Goal: Transaction & Acquisition: Purchase product/service

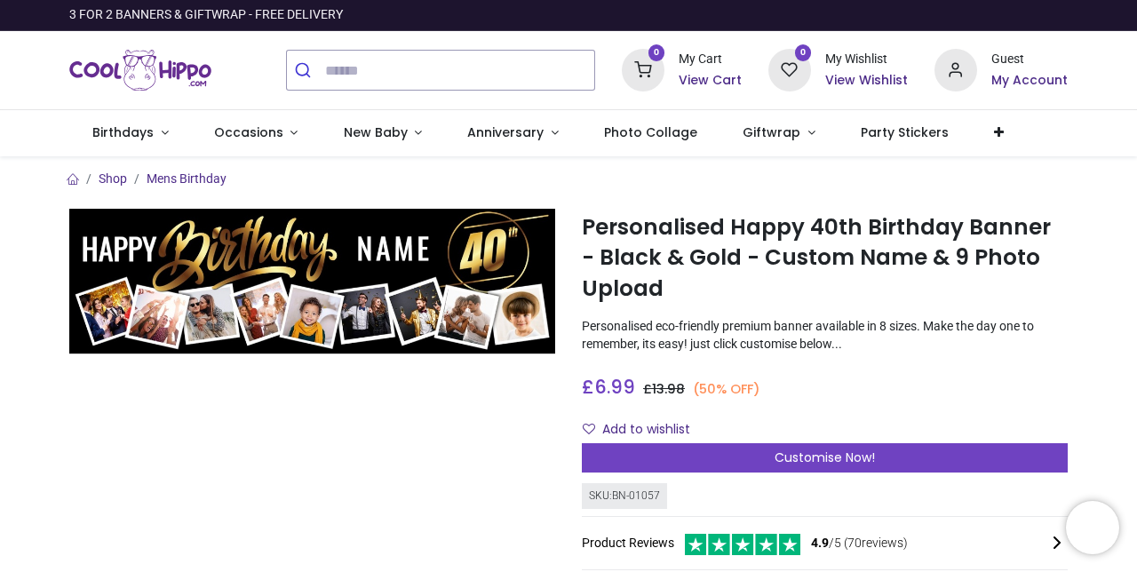
click at [145, 131] on span "Birthdays" at bounding box center [122, 132] width 61 height 18
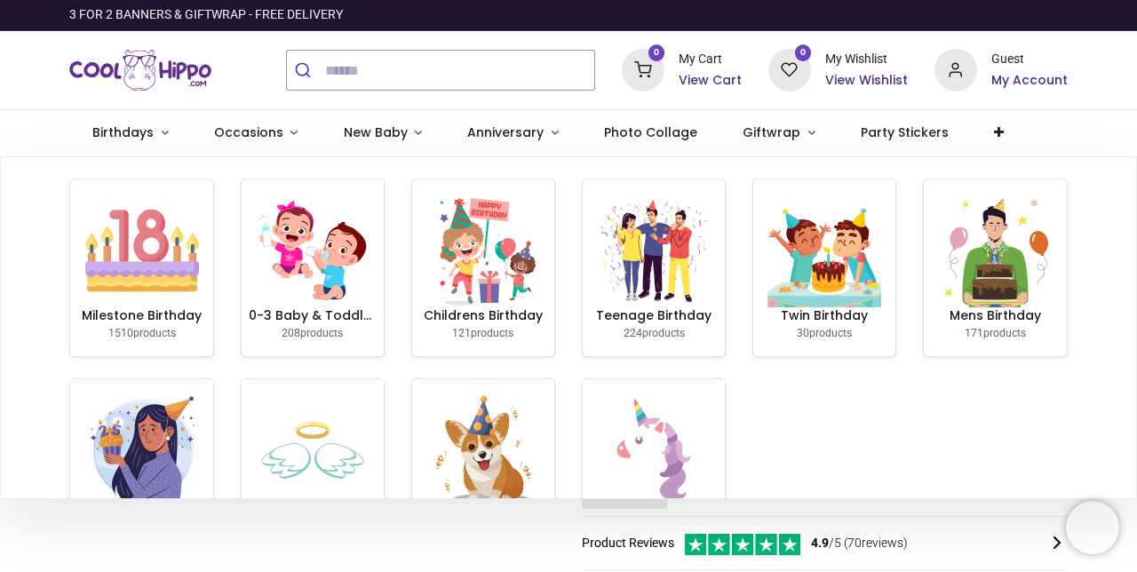
click at [651, 127] on span "Photo Collage" at bounding box center [650, 132] width 93 height 18
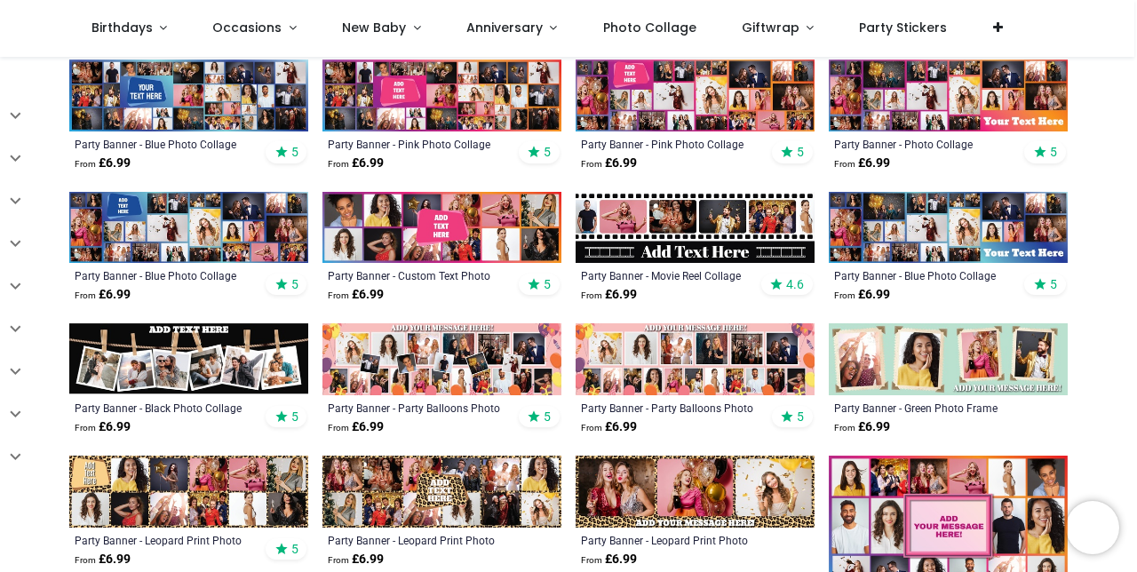
scroll to position [336, 0]
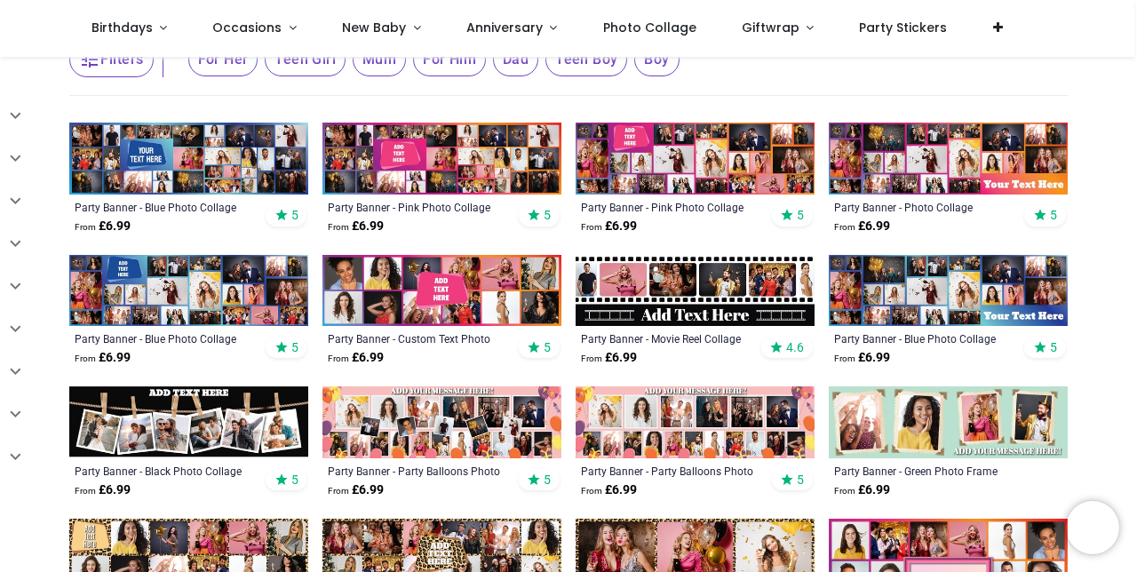
click at [434, 154] on img at bounding box center [441, 159] width 239 height 72
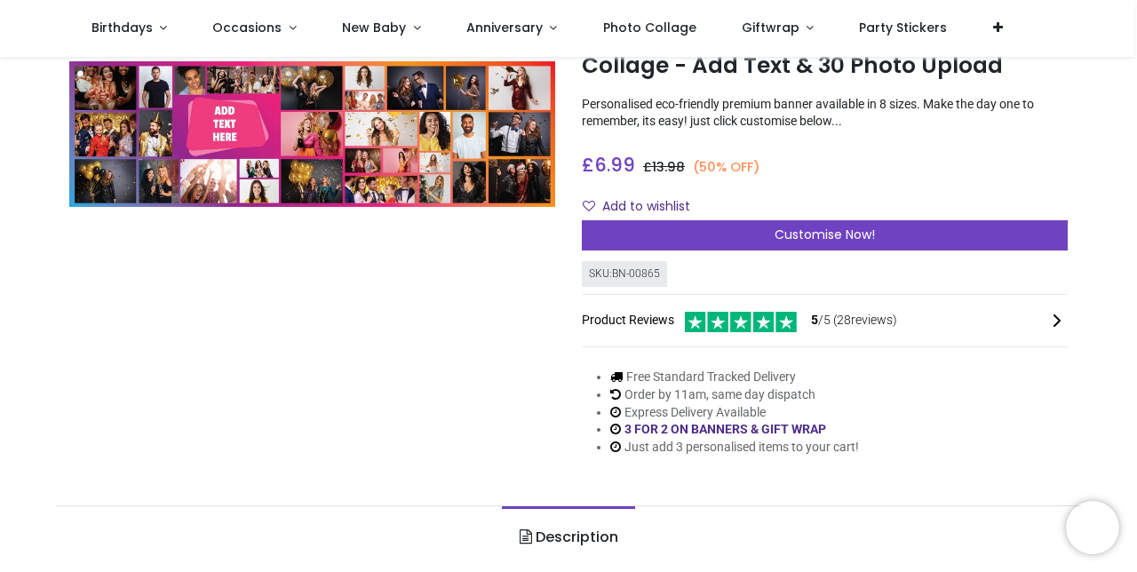
scroll to position [90, 0]
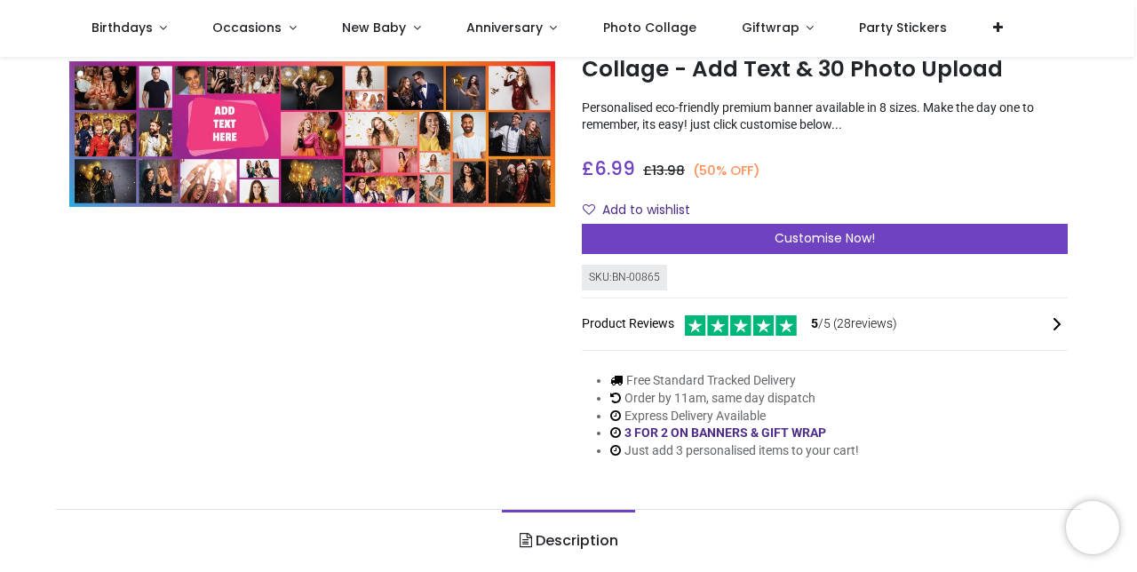
click at [923, 238] on div "Customise Now!" at bounding box center [825, 239] width 486 height 30
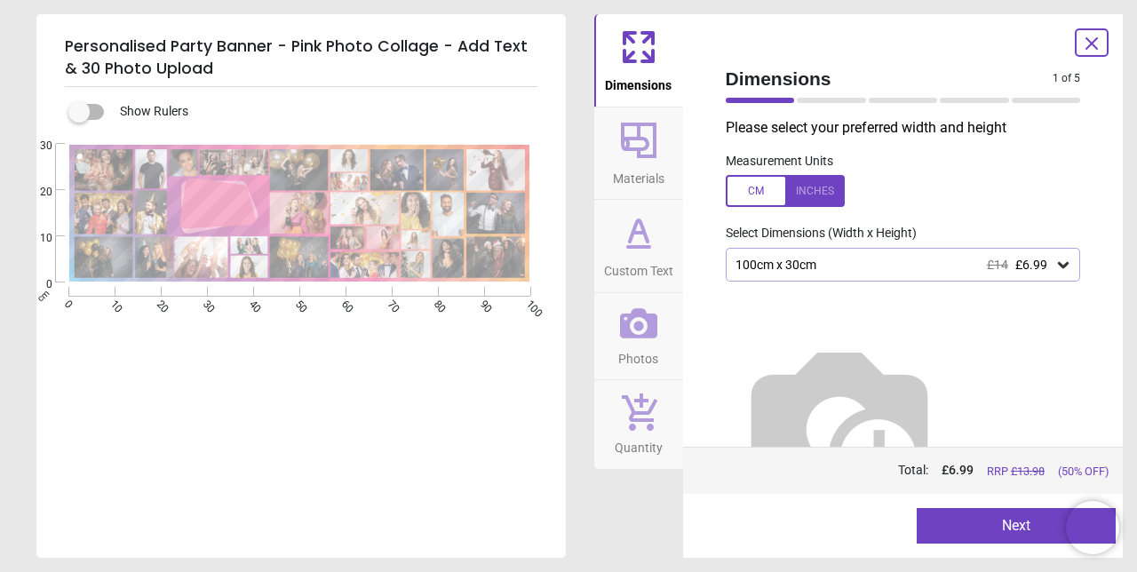
click at [937, 353] on img at bounding box center [838, 423] width 227 height 227
click at [951, 272] on div "100cm x 30cm £14 £6.99" at bounding box center [893, 264] width 321 height 15
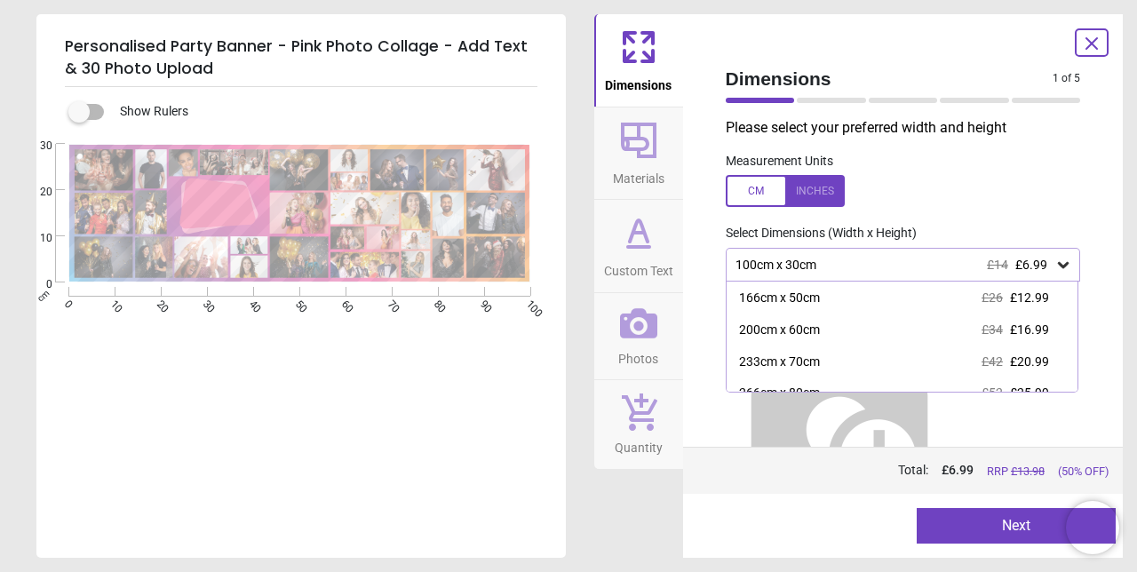
scroll to position [62, 0]
click at [812, 338] on div "200cm x 60cm £34 £16.99" at bounding box center [902, 330] width 352 height 32
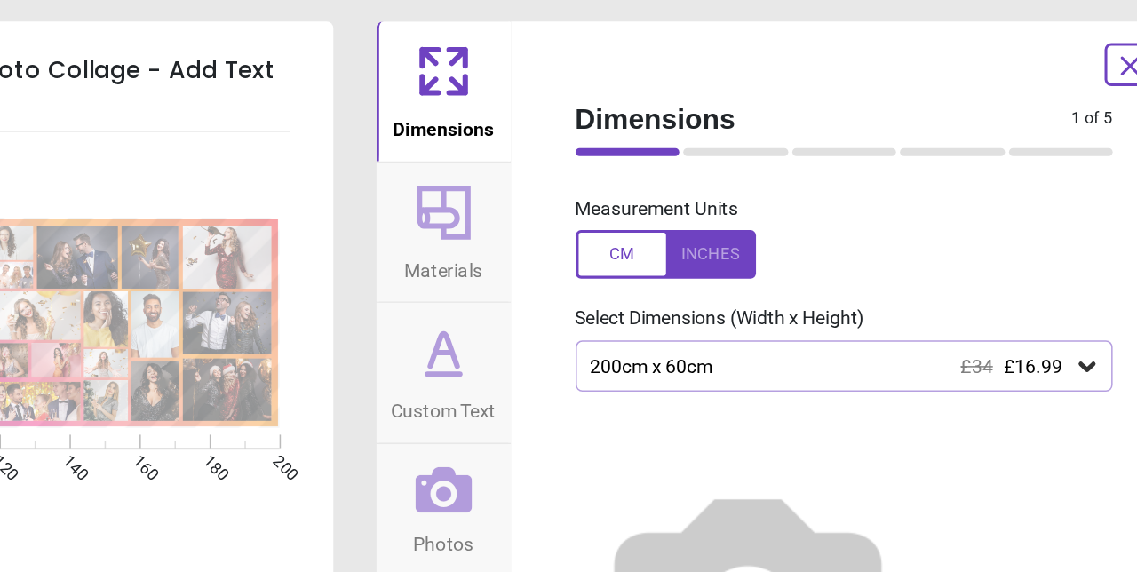
click at [640, 144] on icon at bounding box center [638, 140] width 43 height 43
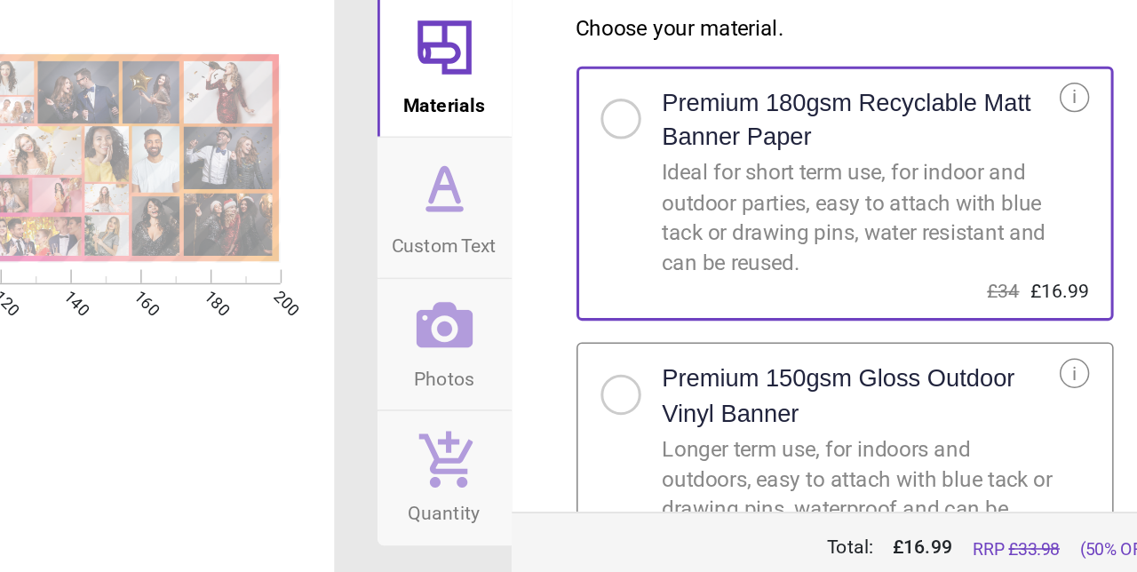
click at [753, 371] on div at bounding box center [754, 369] width 11 height 11
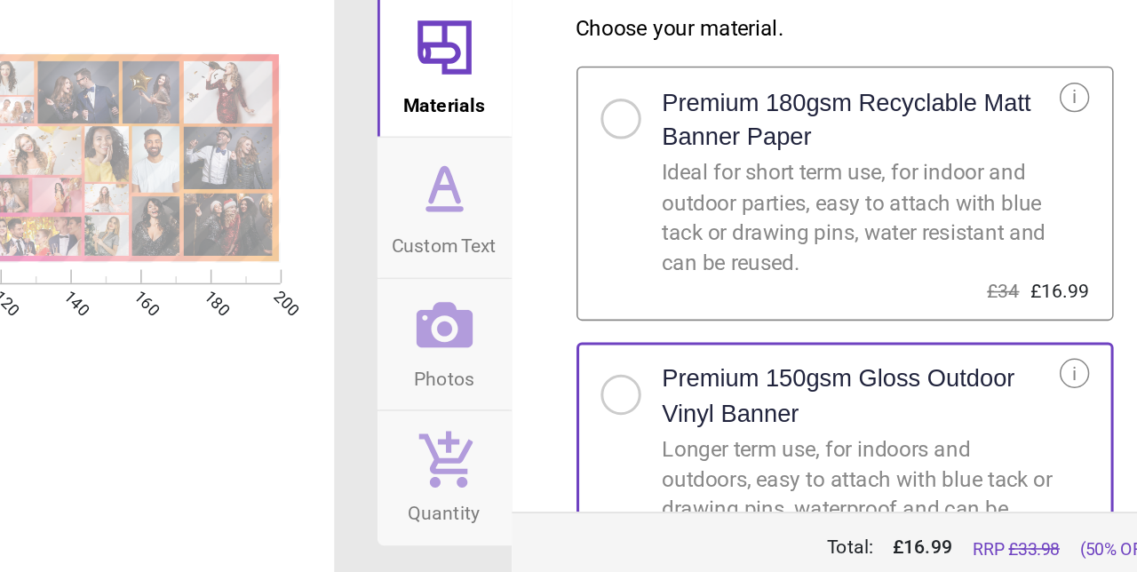
click at [638, 245] on icon at bounding box center [638, 232] width 43 height 43
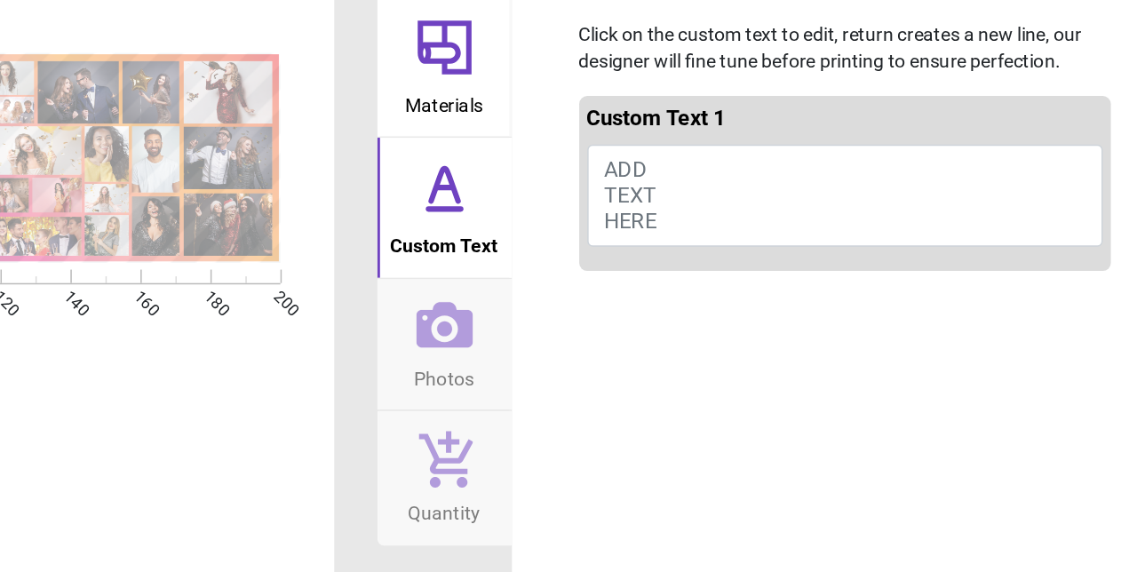
click at [821, 226] on button "ADD TEXT HERE" at bounding box center [903, 237] width 341 height 67
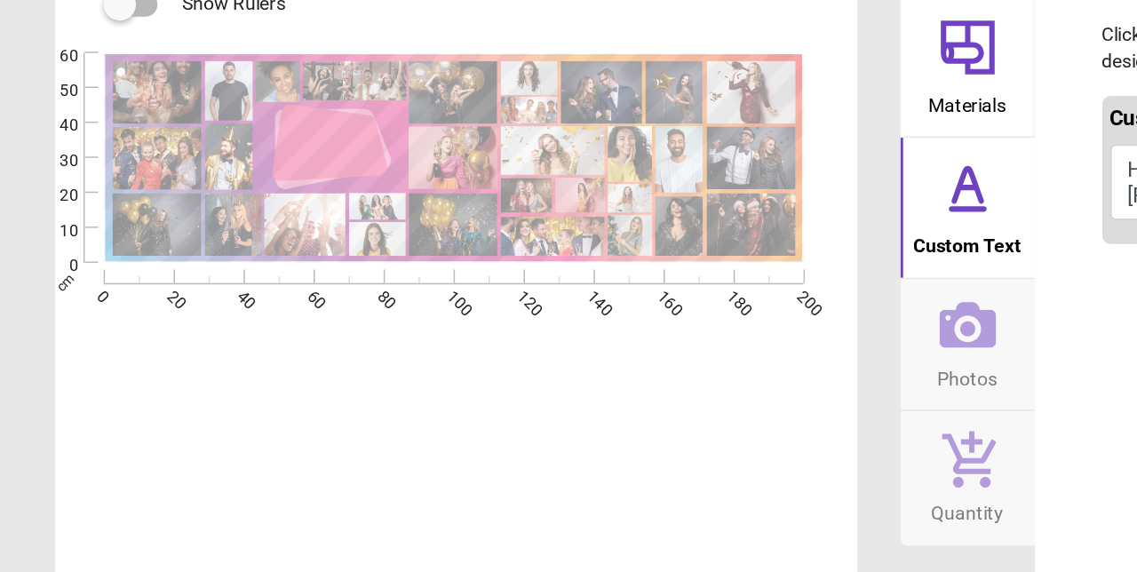
type textarea "**********"
click at [645, 321] on icon at bounding box center [638, 323] width 37 height 37
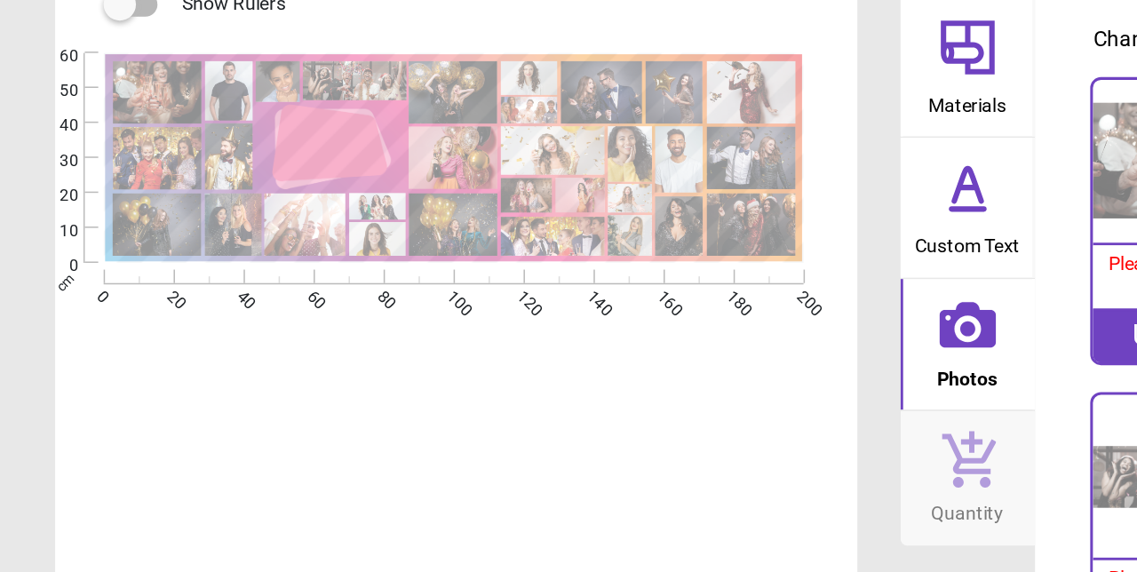
click at [104, 174] on image at bounding box center [103, 169] width 59 height 41
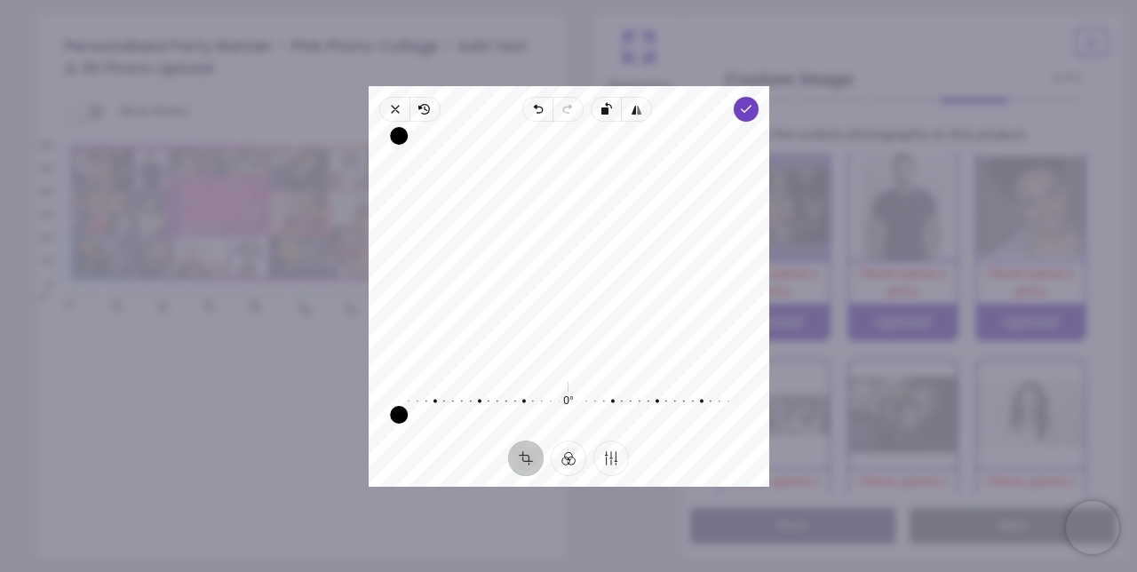
click at [752, 116] on icon "button" at bounding box center [745, 109] width 14 height 14
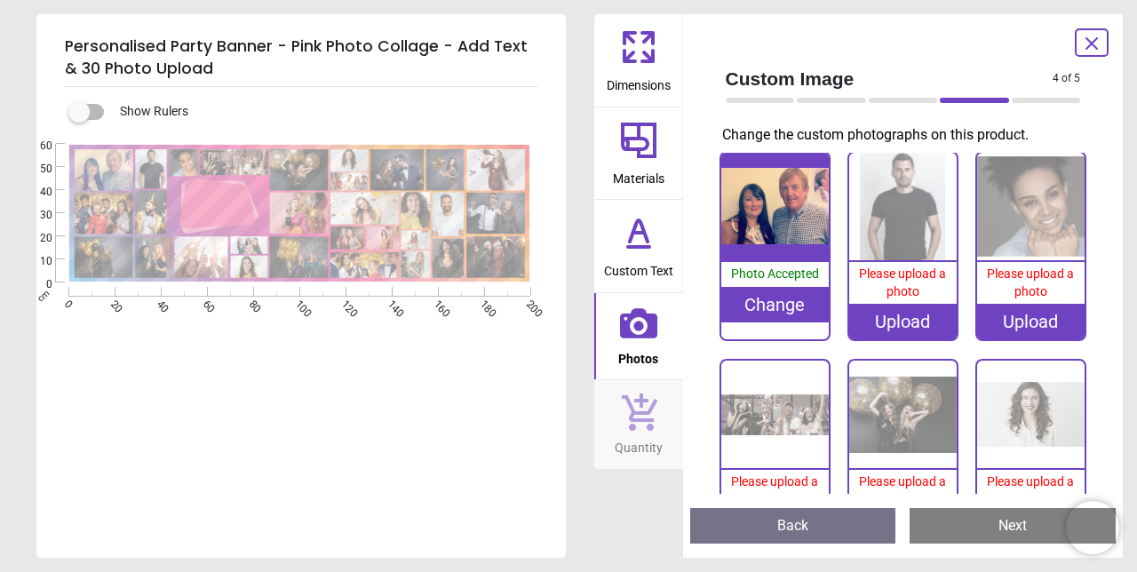
click at [913, 212] on img at bounding box center [902, 206] width 107 height 107
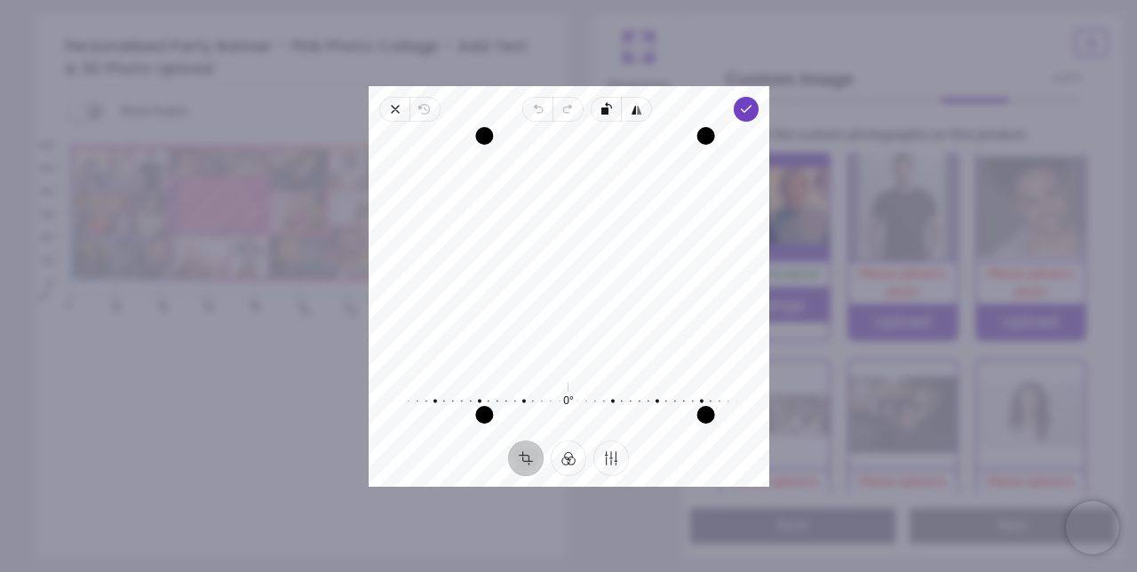
click at [752, 116] on icon "button" at bounding box center [745, 109] width 14 height 14
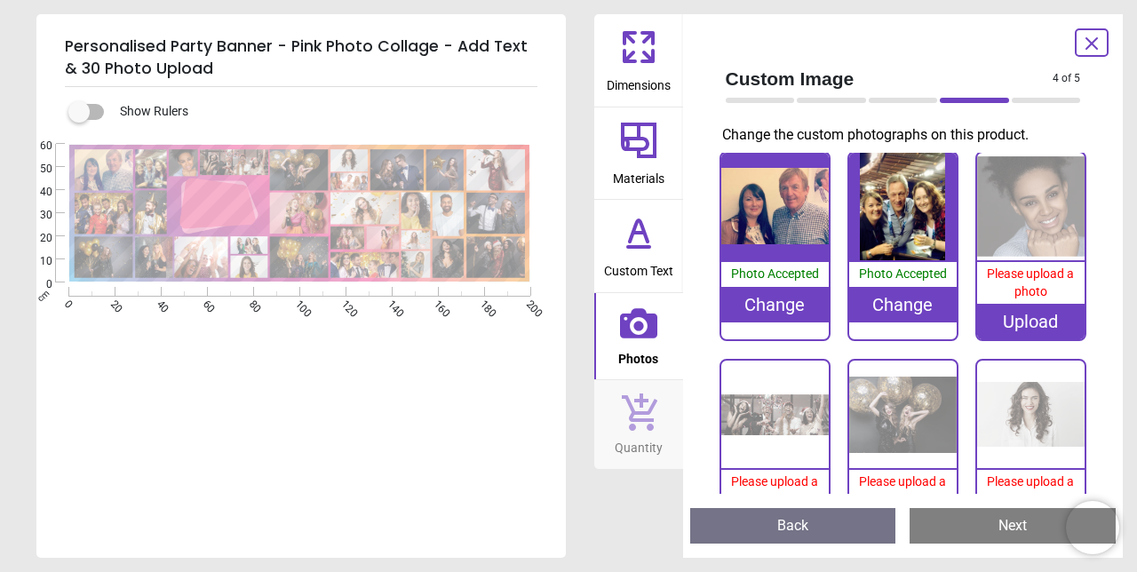
click at [1042, 211] on img at bounding box center [1030, 206] width 107 height 107
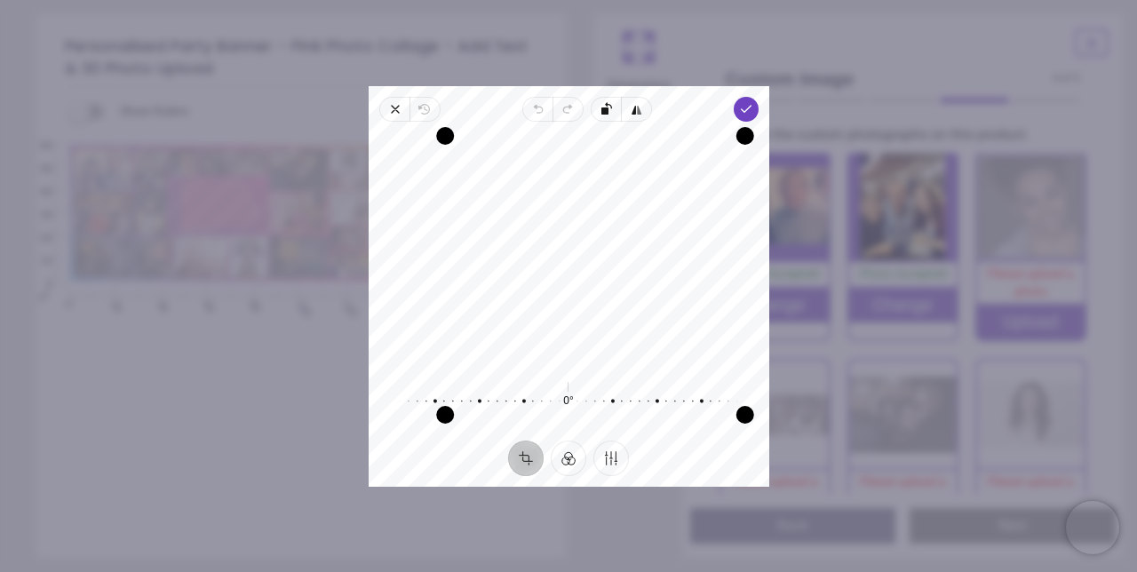
click at [757, 122] on span "Done" at bounding box center [745, 109] width 25 height 25
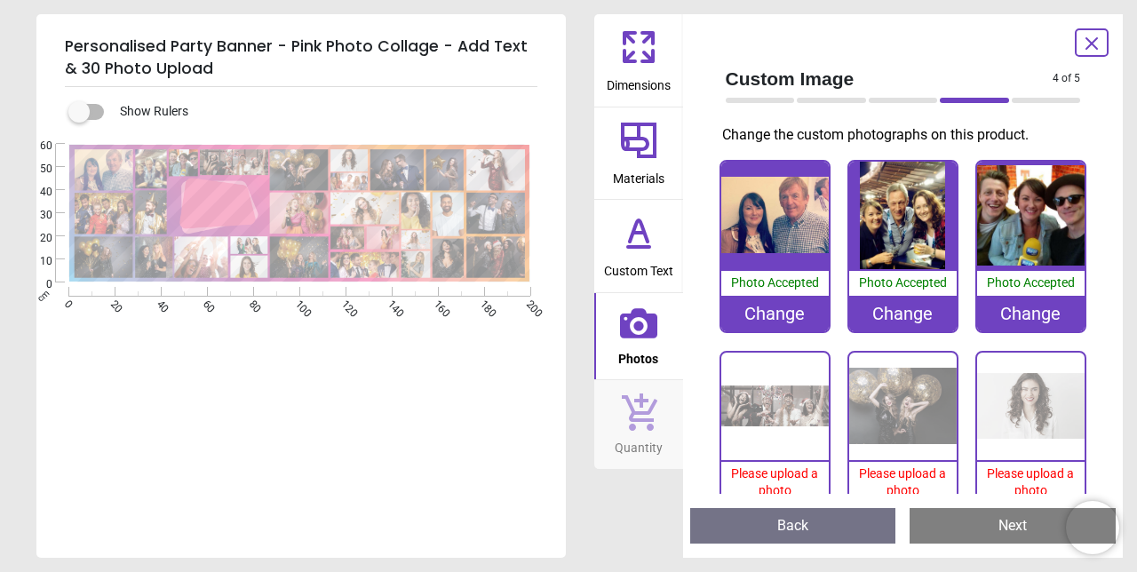
scroll to position [9, 0]
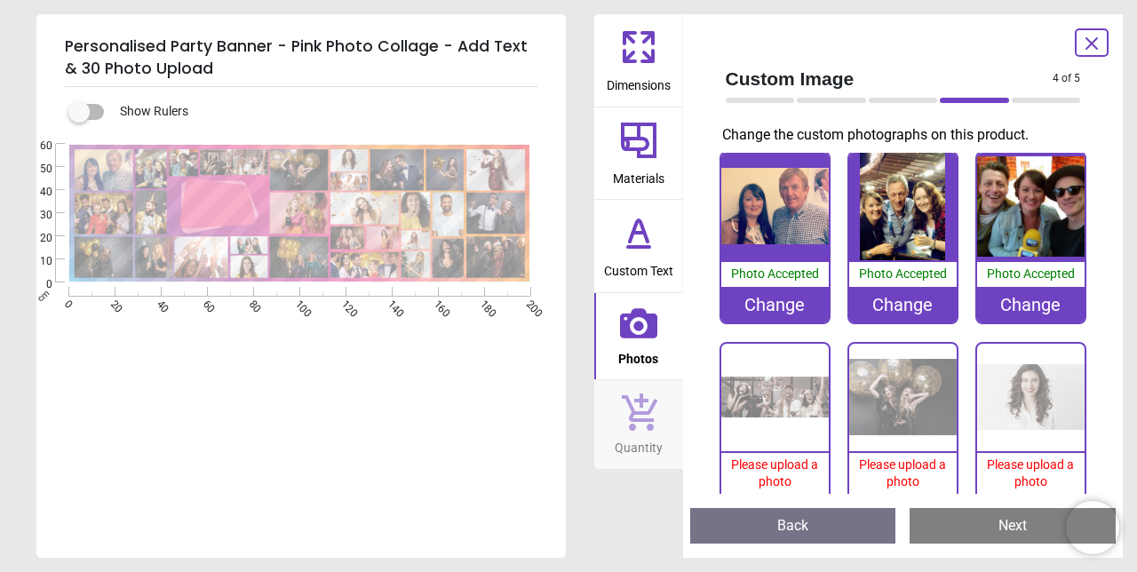
click at [788, 416] on img at bounding box center [774, 397] width 107 height 107
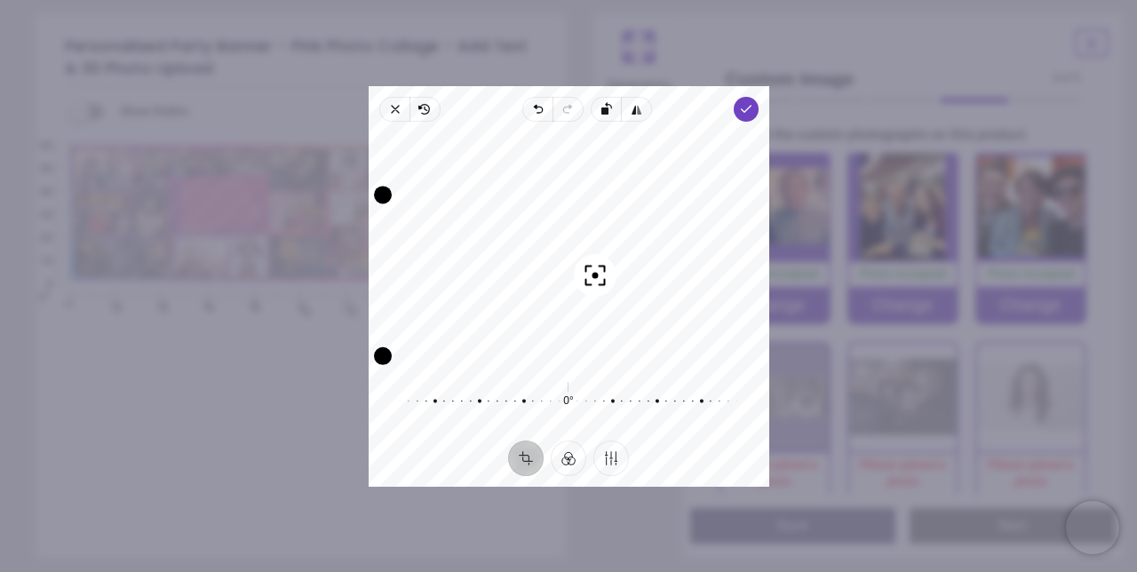
click at [752, 116] on icon "button" at bounding box center [745, 109] width 14 height 14
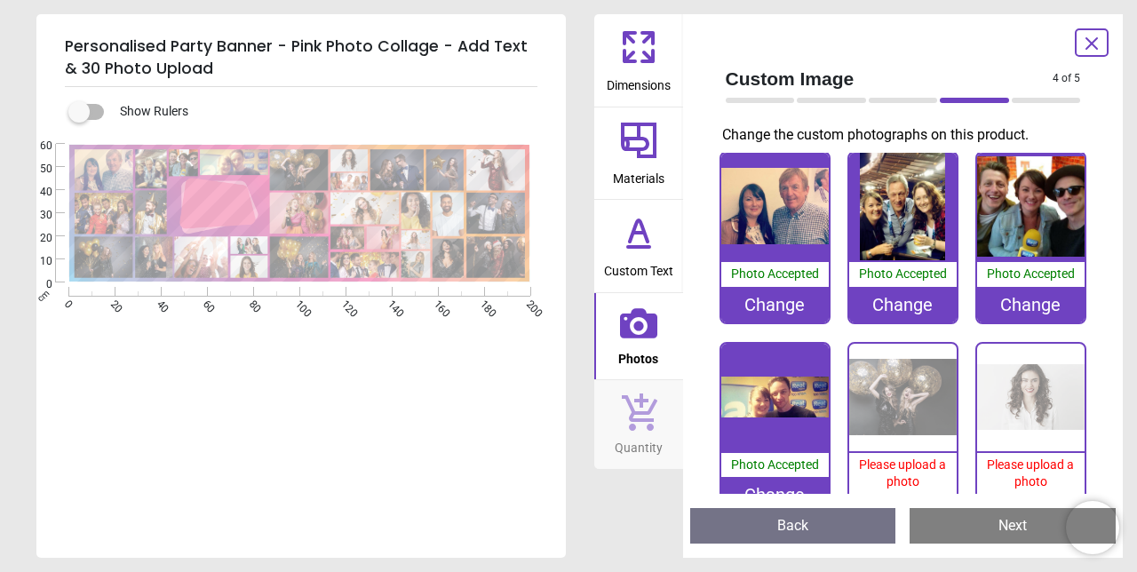
click at [912, 517] on div "Upload" at bounding box center [902, 513] width 107 height 36
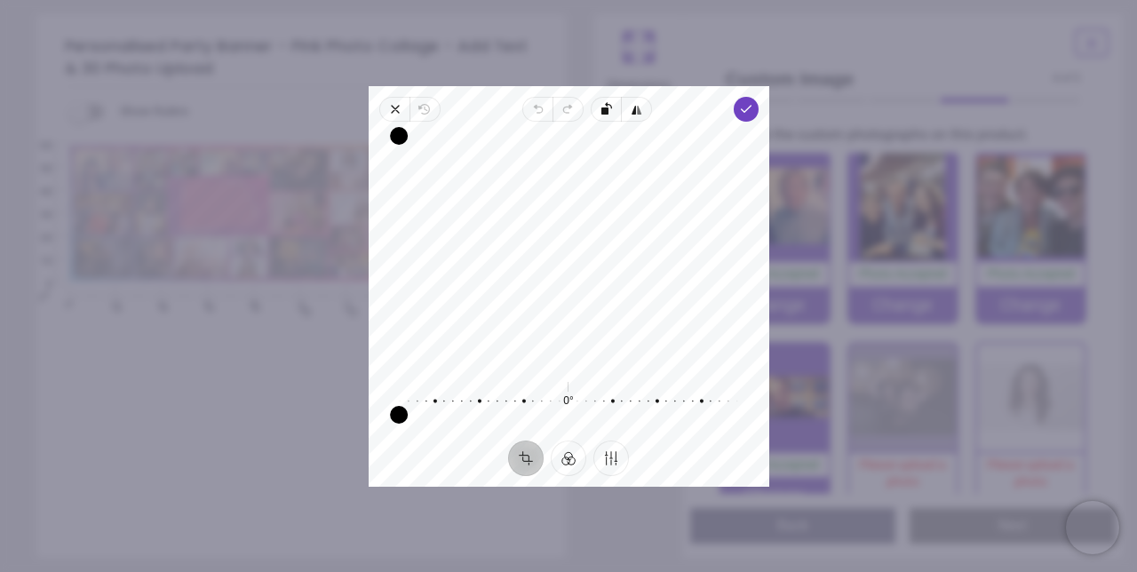
click at [750, 112] on polyline "button" at bounding box center [746, 109] width 10 height 6
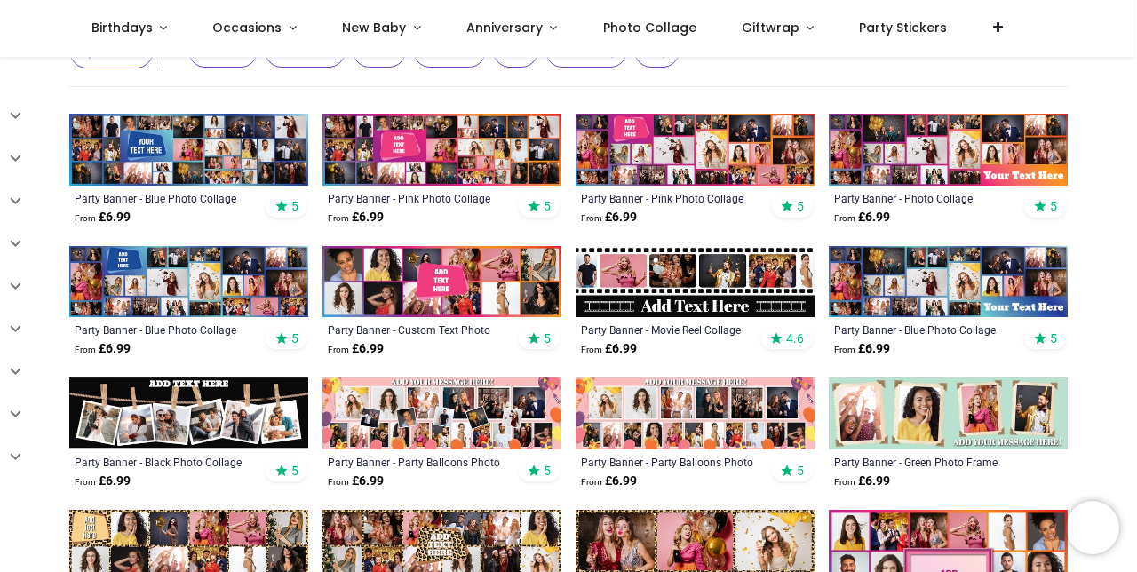
scroll to position [343, 0]
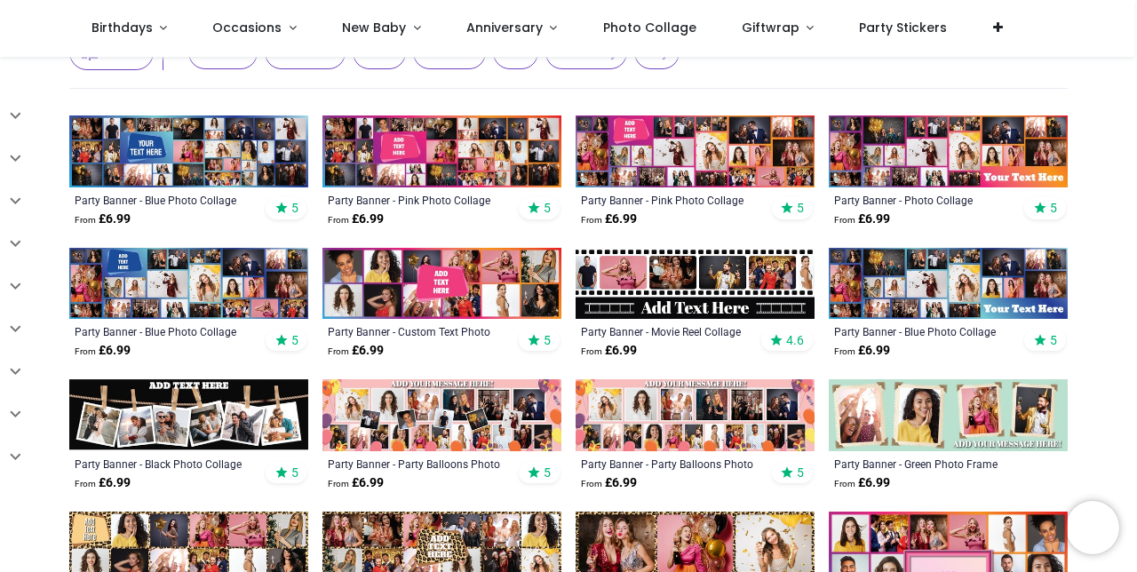
click at [455, 295] on img at bounding box center [441, 284] width 239 height 72
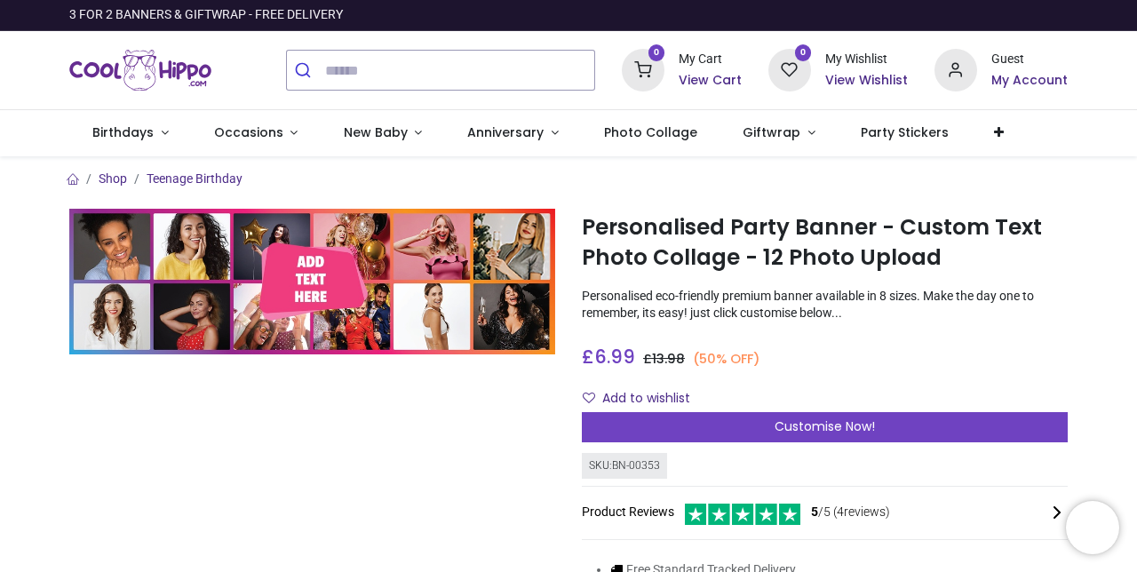
click at [832, 422] on span "Customise Now!" at bounding box center [824, 426] width 100 height 18
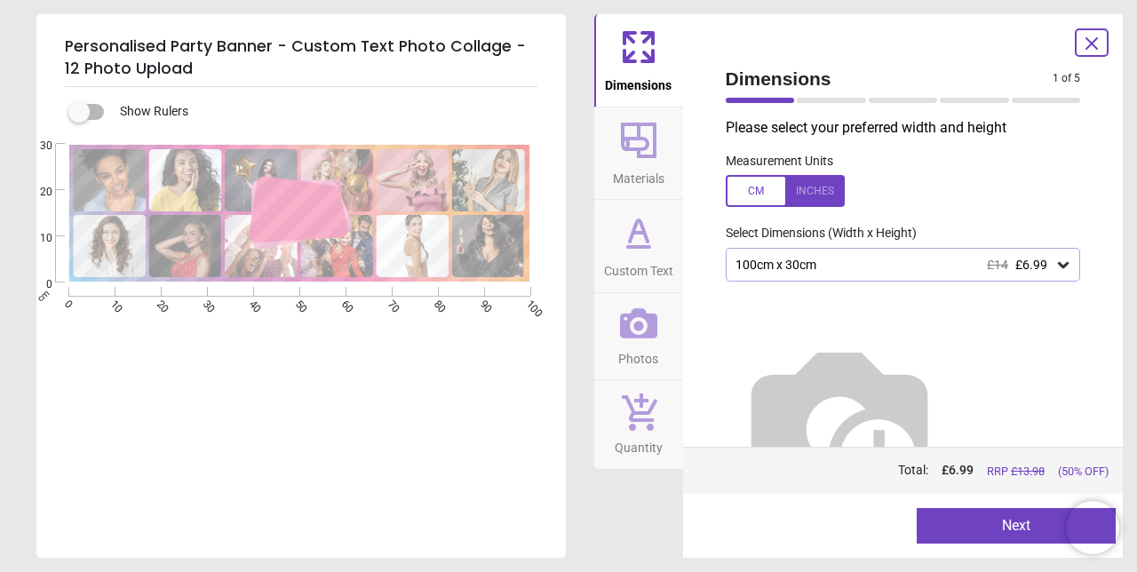
click at [648, 361] on span "Photos" at bounding box center [638, 355] width 40 height 27
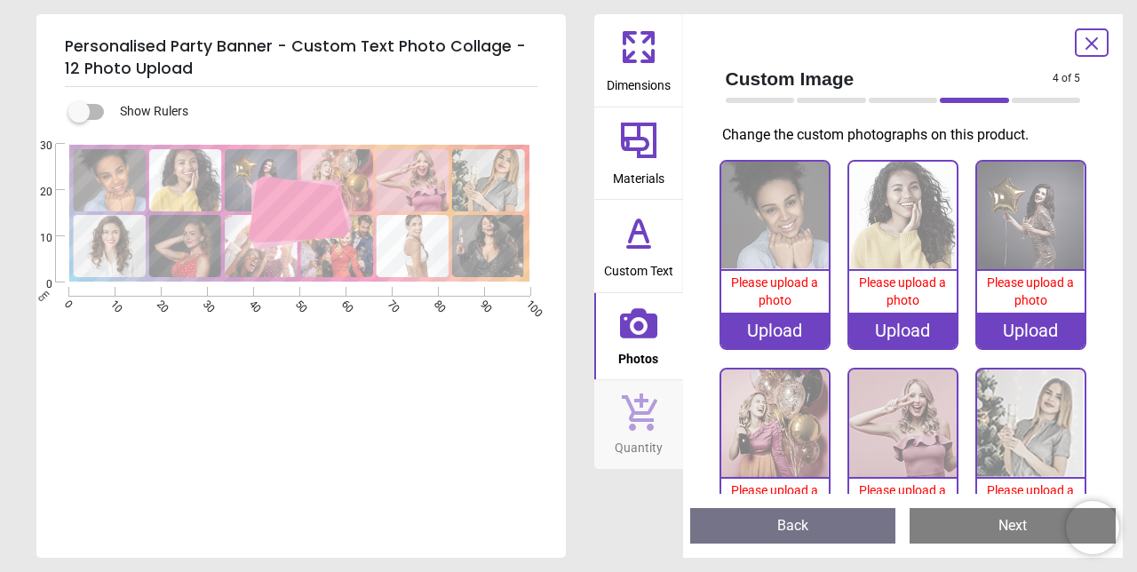
click at [652, 57] on icon at bounding box center [647, 56] width 11 height 11
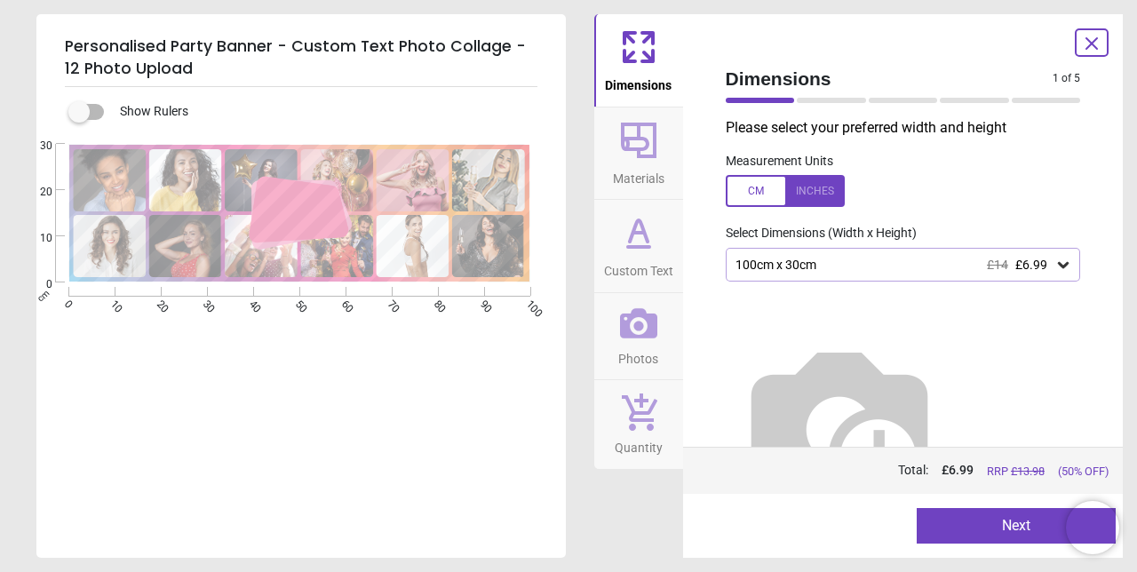
click at [891, 273] on div "100cm x 30cm £14 £6.99" at bounding box center [902, 265] width 355 height 34
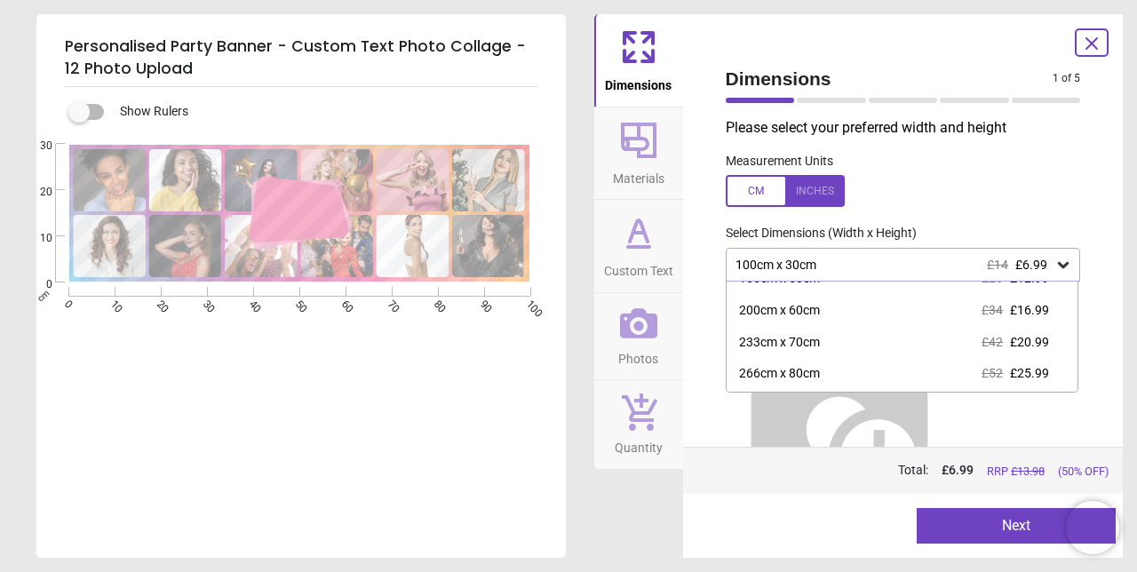
scroll to position [83, 0]
click at [835, 320] on div "200cm x 60cm £34 £16.99" at bounding box center [902, 310] width 352 height 32
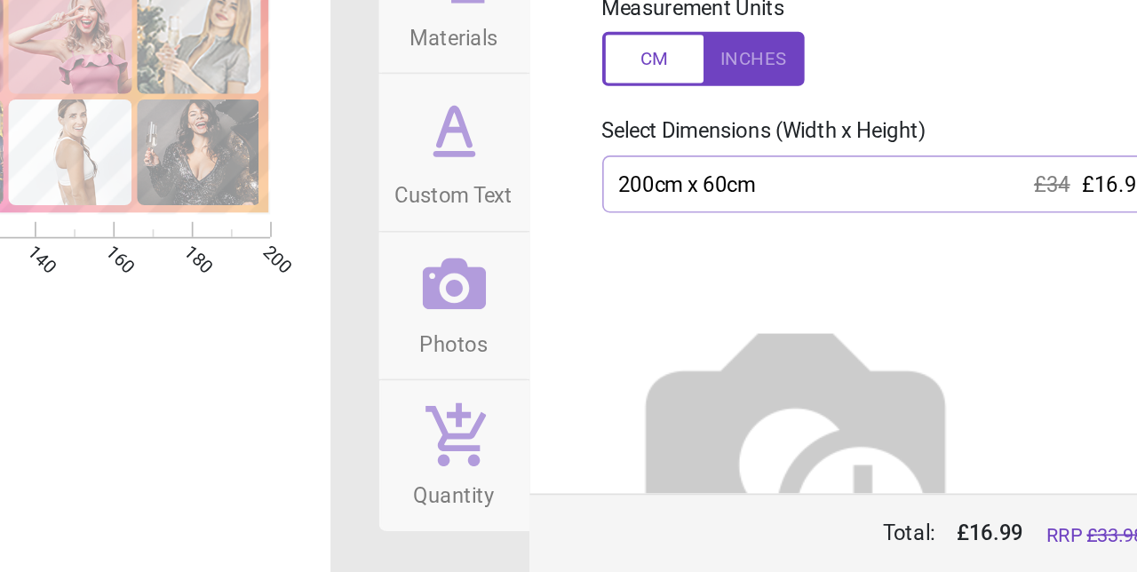
scroll to position [2, 0]
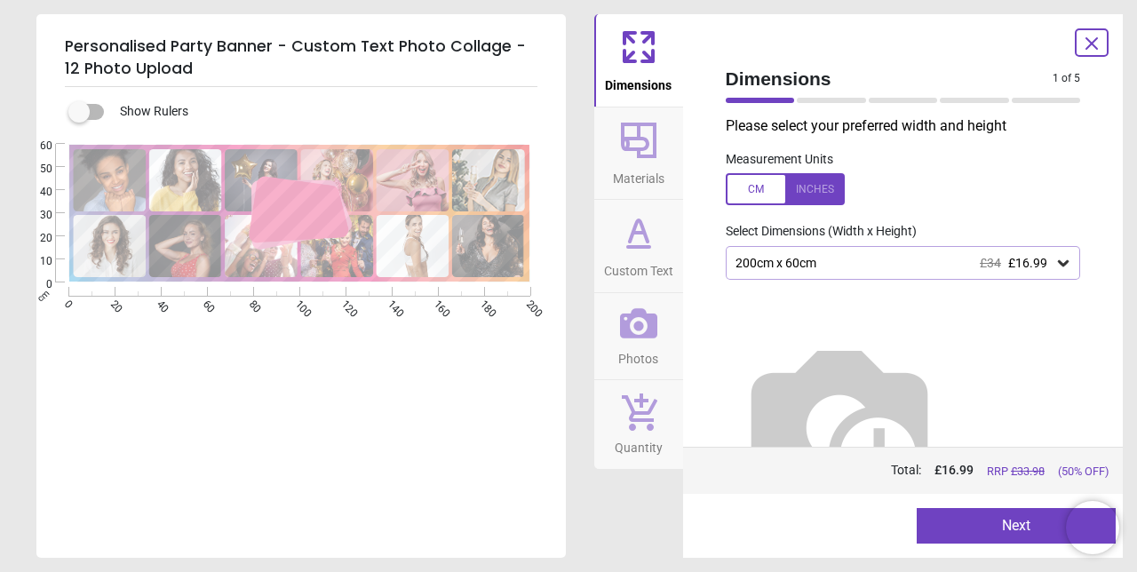
click at [642, 159] on icon at bounding box center [638, 140] width 43 height 43
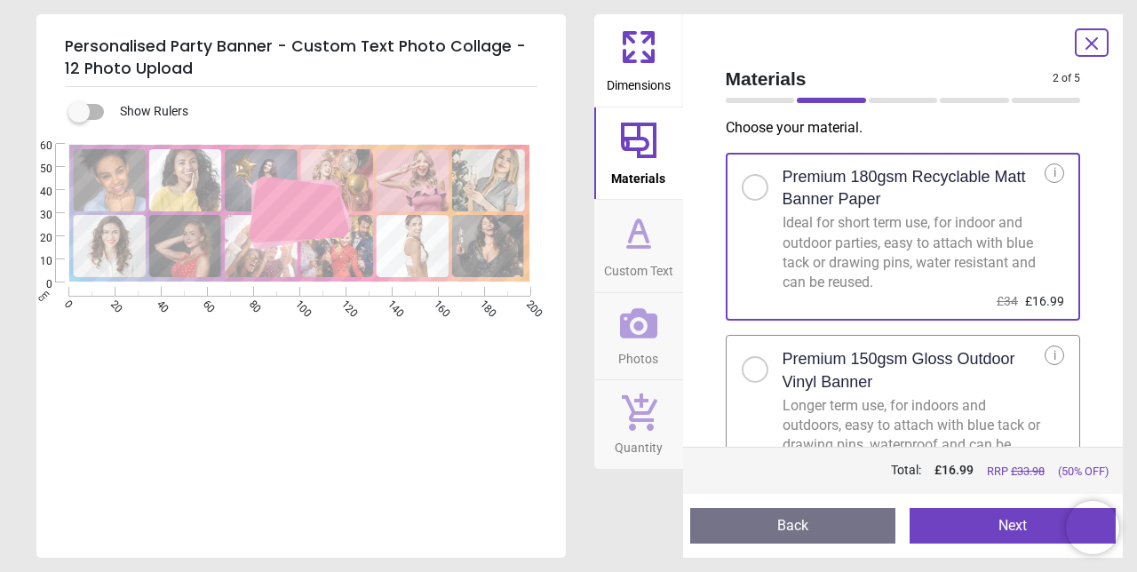
click at [771, 380] on div at bounding box center [761, 363] width 41 height 37
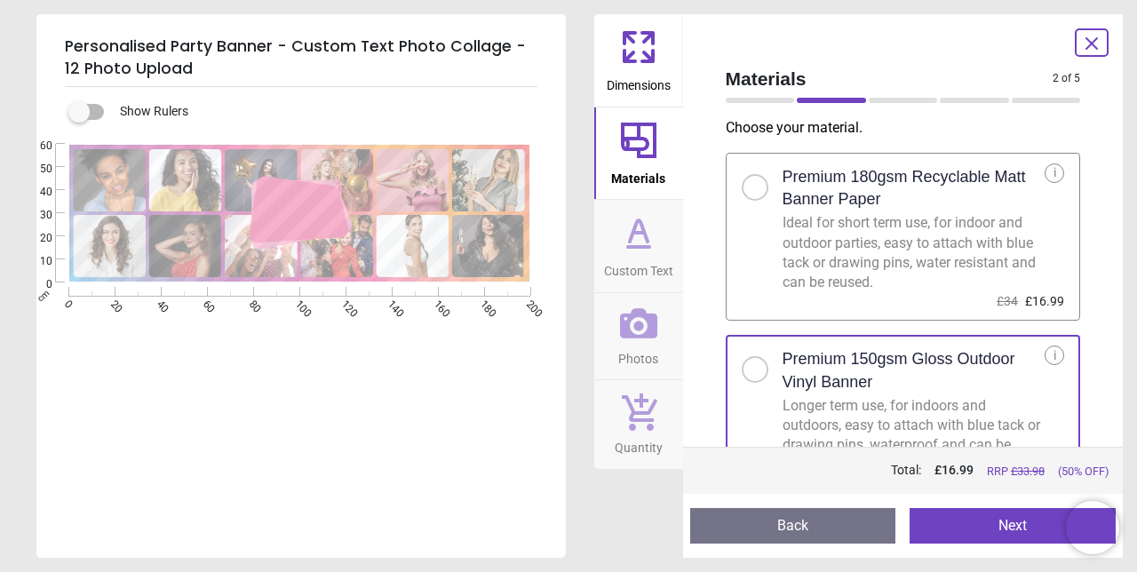
click at [643, 261] on span "Custom Text" at bounding box center [638, 267] width 69 height 27
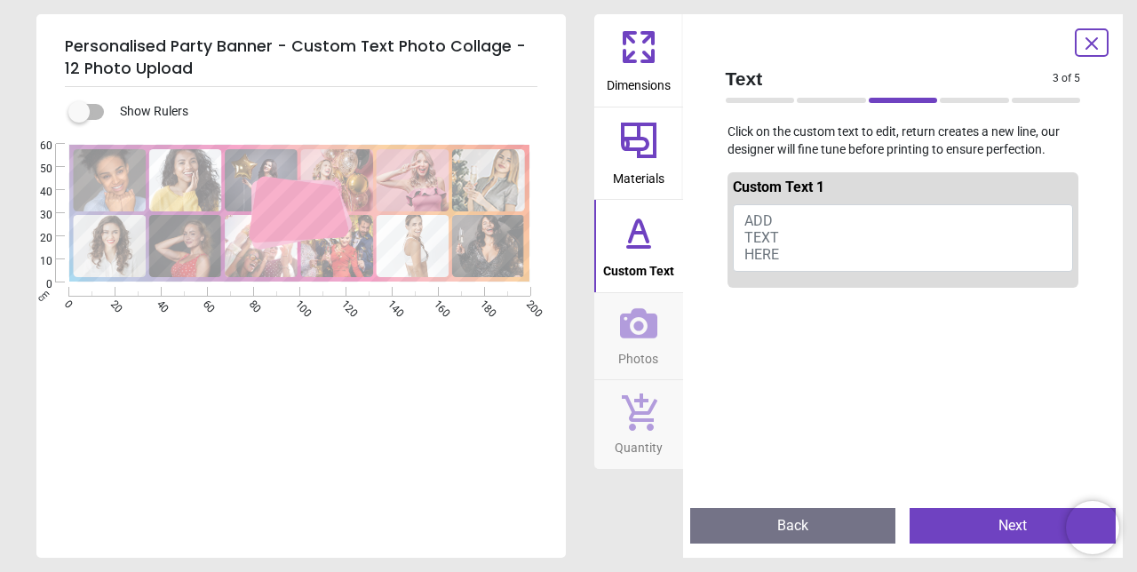
click at [804, 234] on button "ADD TEXT HERE" at bounding box center [903, 237] width 341 height 67
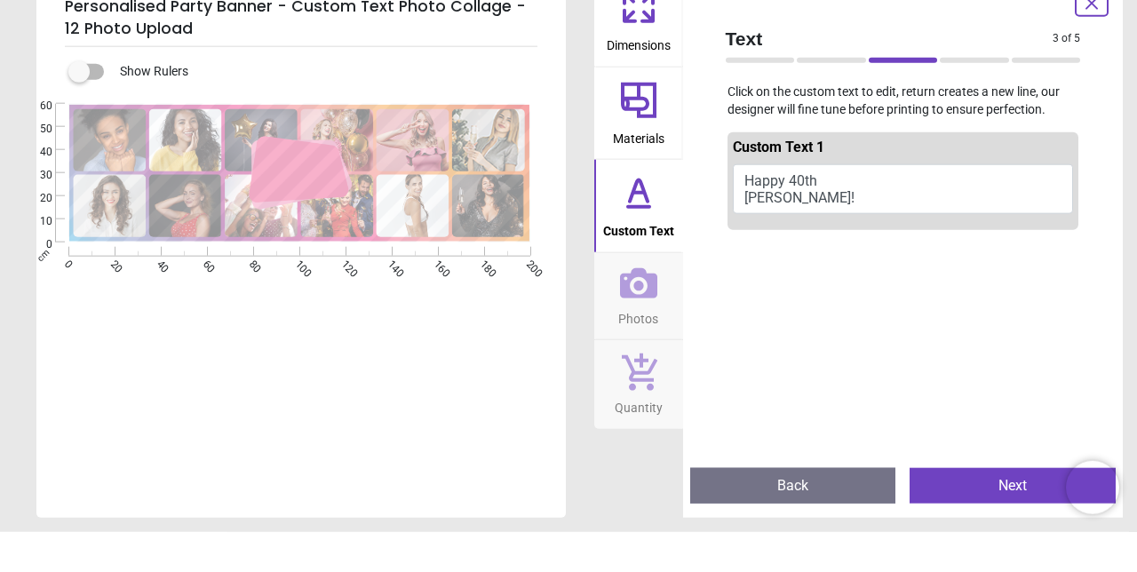
type textarea "**********"
click at [645, 337] on icon at bounding box center [638, 323] width 37 height 30
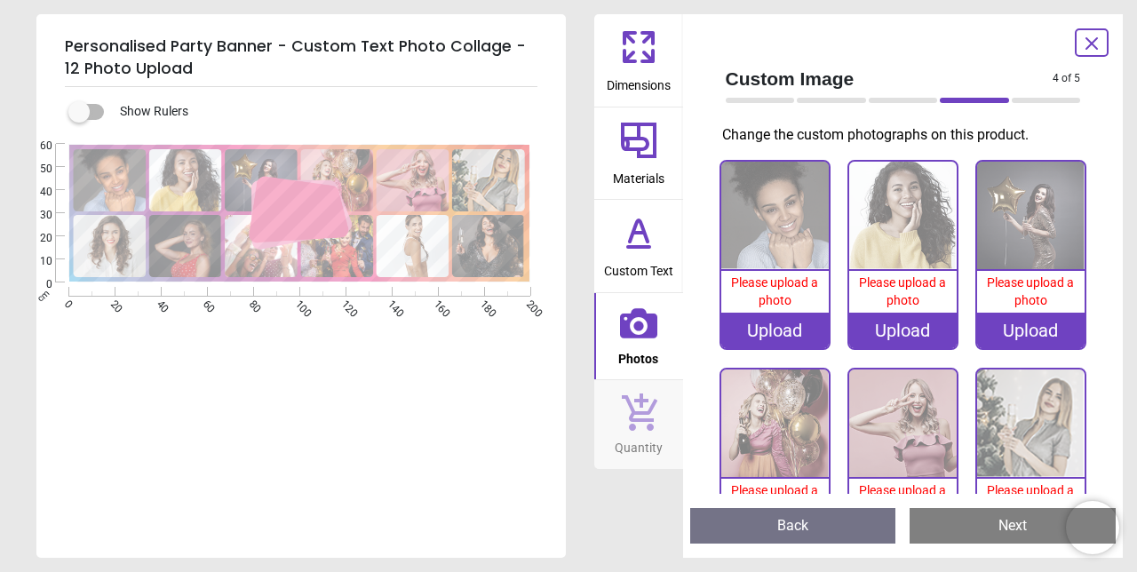
click at [785, 243] on img at bounding box center [774, 215] width 107 height 107
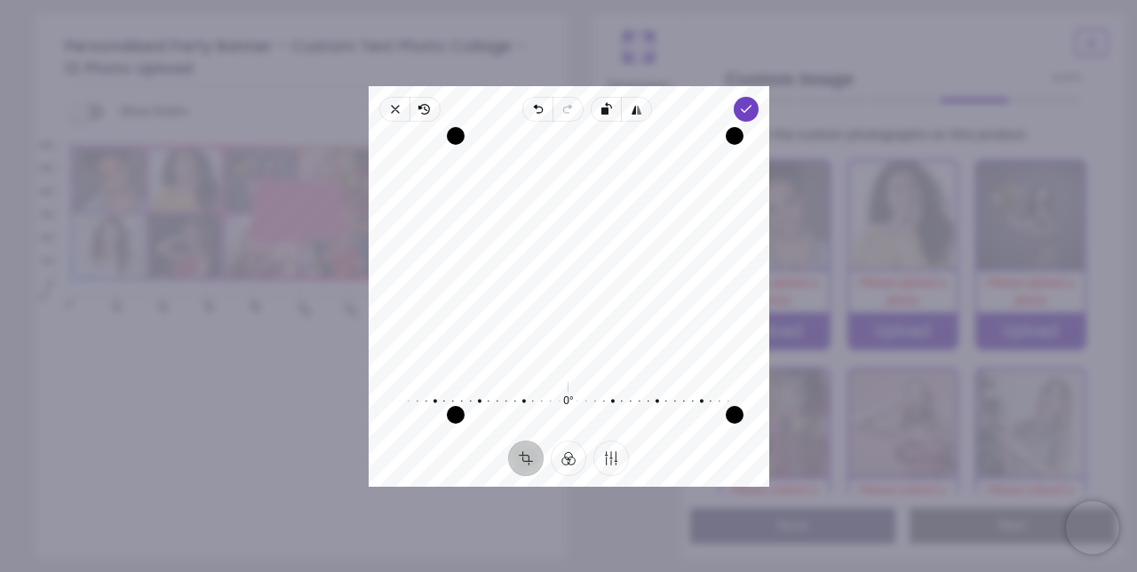
click at [757, 117] on span "Done" at bounding box center [745, 109] width 25 height 25
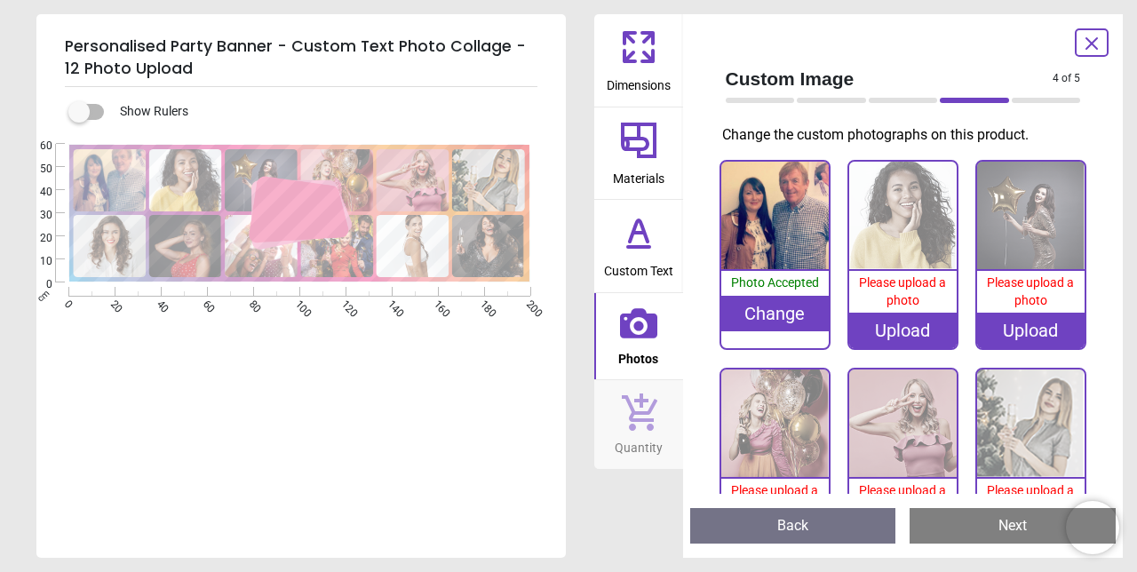
click at [912, 229] on img at bounding box center [902, 215] width 107 height 107
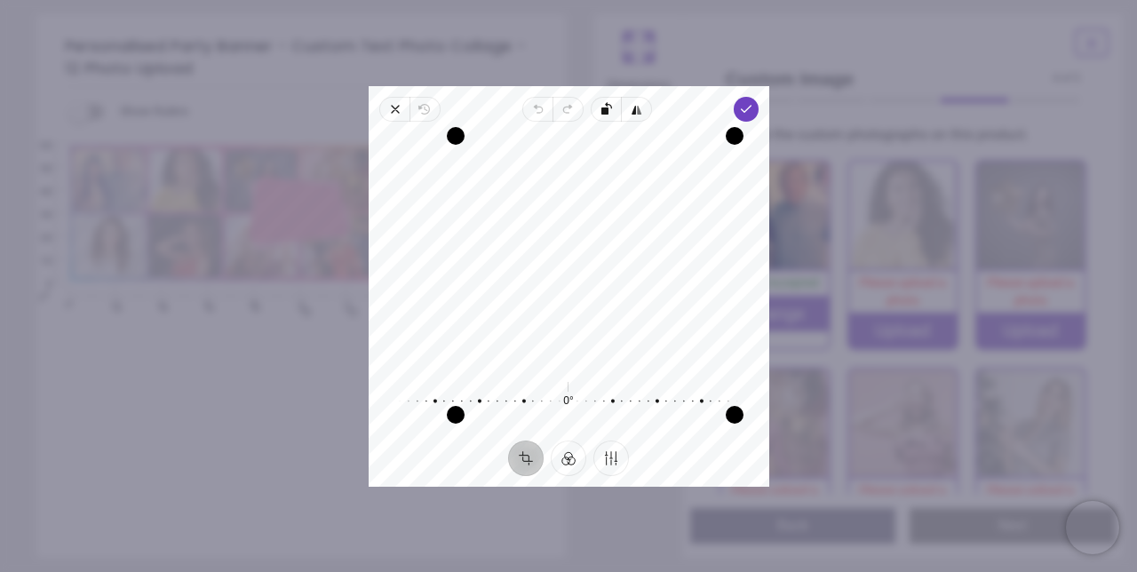
click at [752, 116] on icon "button" at bounding box center [745, 109] width 14 height 14
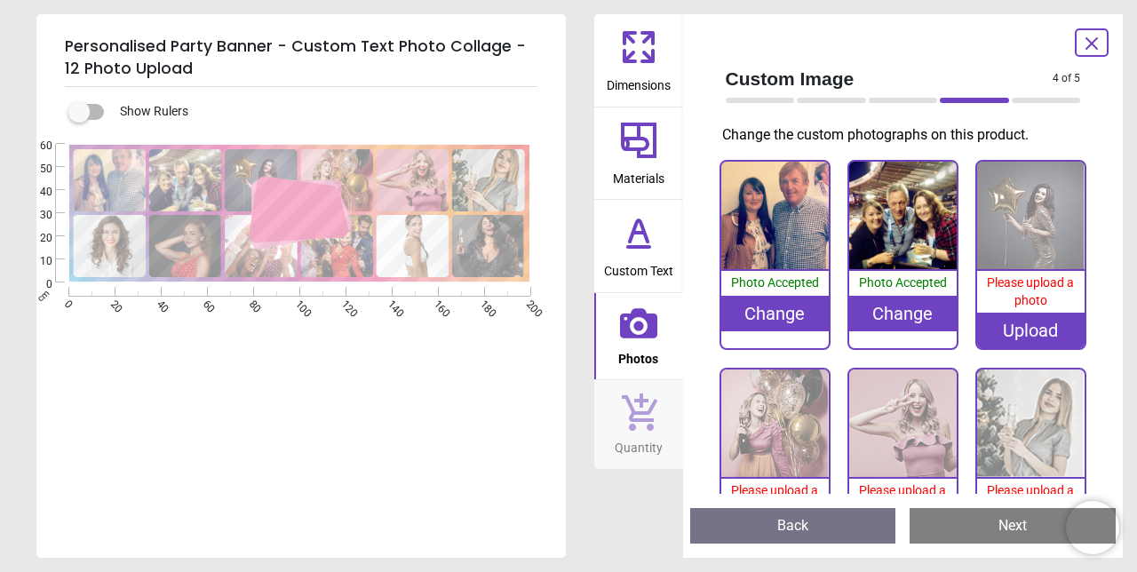
click at [1035, 254] on img at bounding box center [1030, 215] width 107 height 107
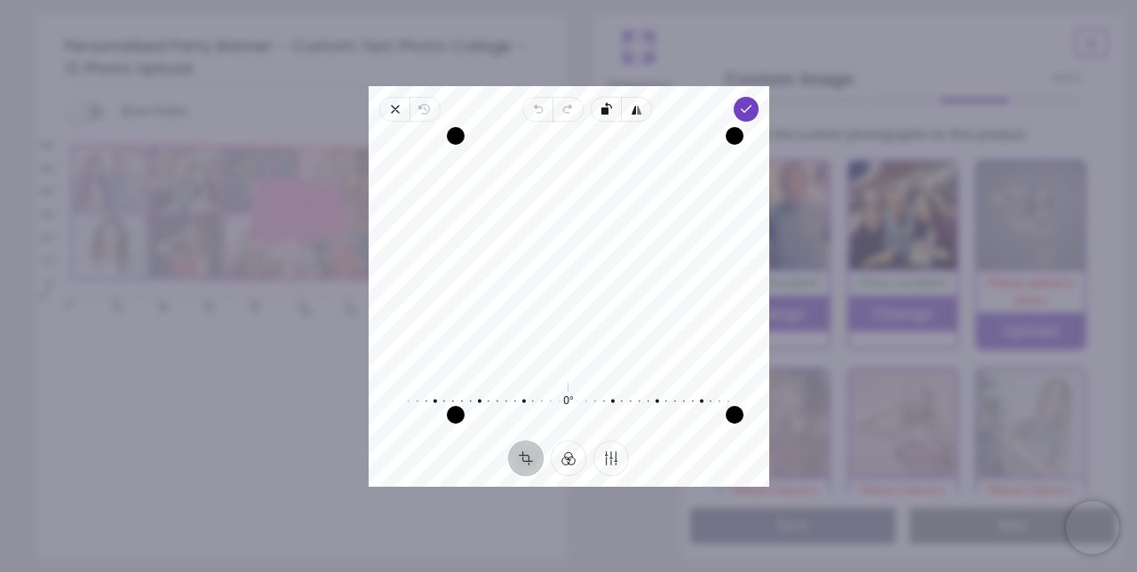
click at [752, 116] on icon "button" at bounding box center [745, 109] width 14 height 14
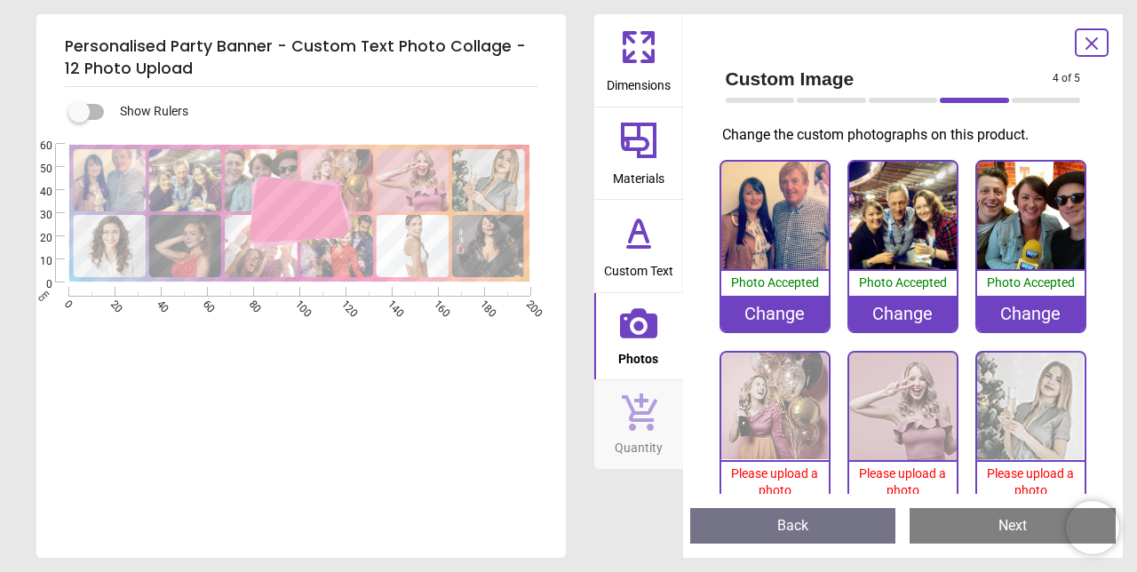
click at [798, 459] on img at bounding box center [774, 406] width 107 height 107
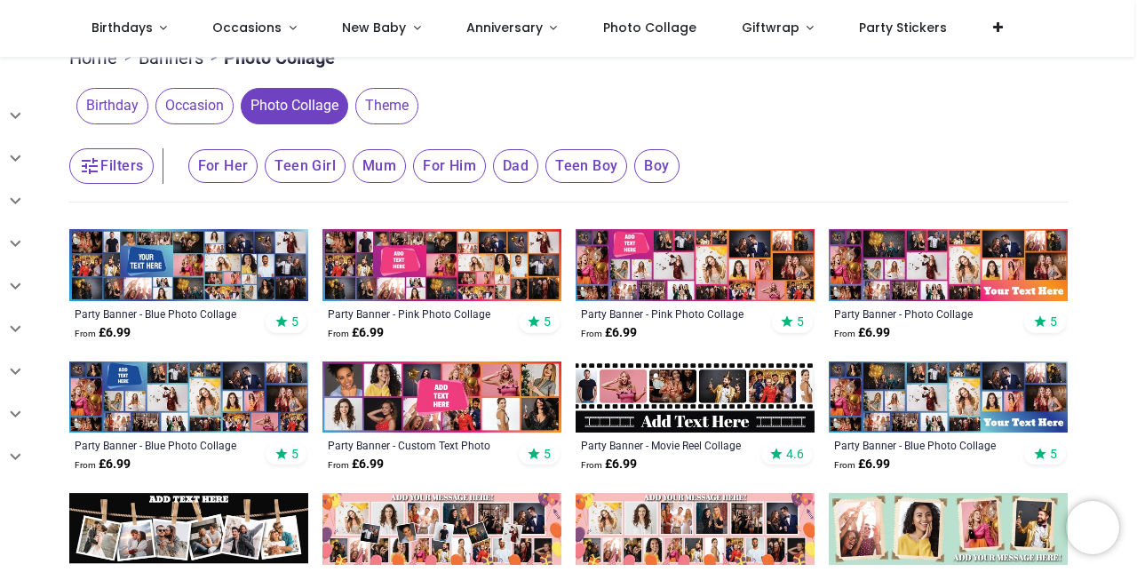
scroll to position [229, 0]
click at [725, 251] on img at bounding box center [694, 265] width 239 height 72
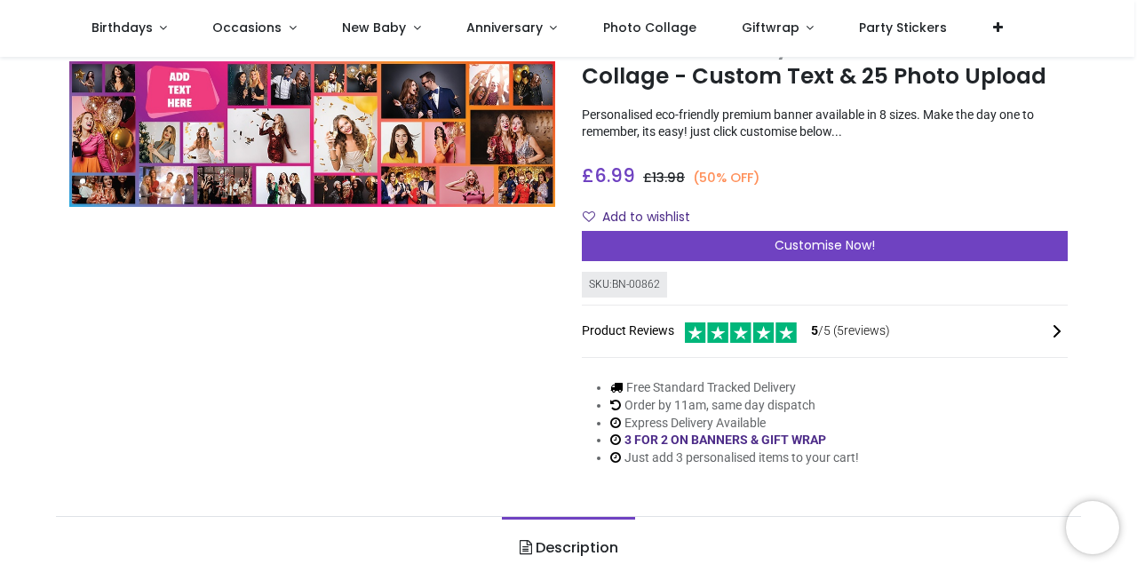
scroll to position [82, 0]
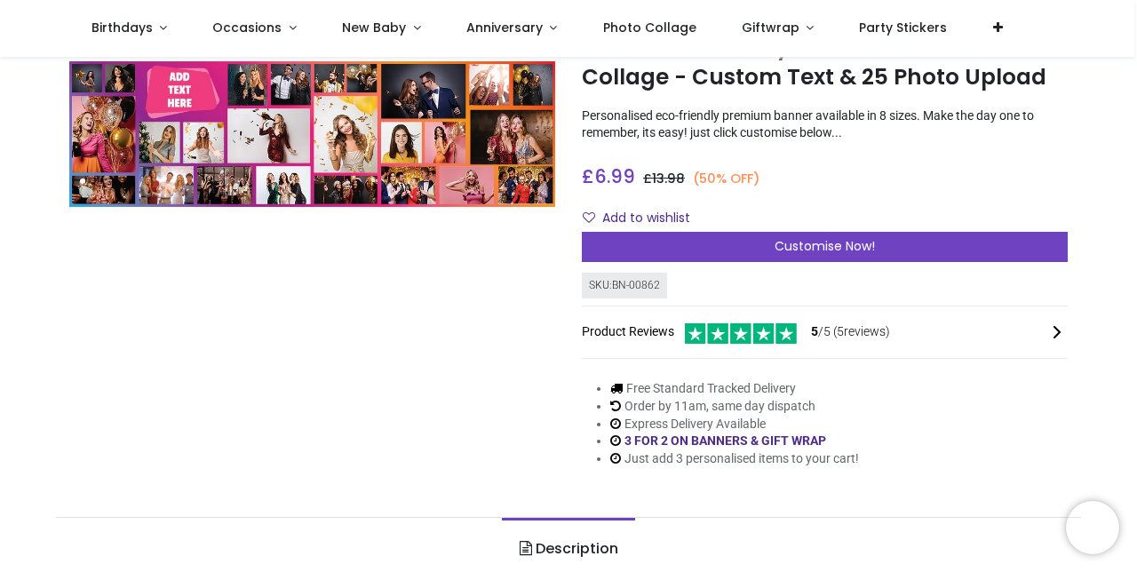
click at [879, 257] on div "Customise Now!" at bounding box center [825, 247] width 486 height 30
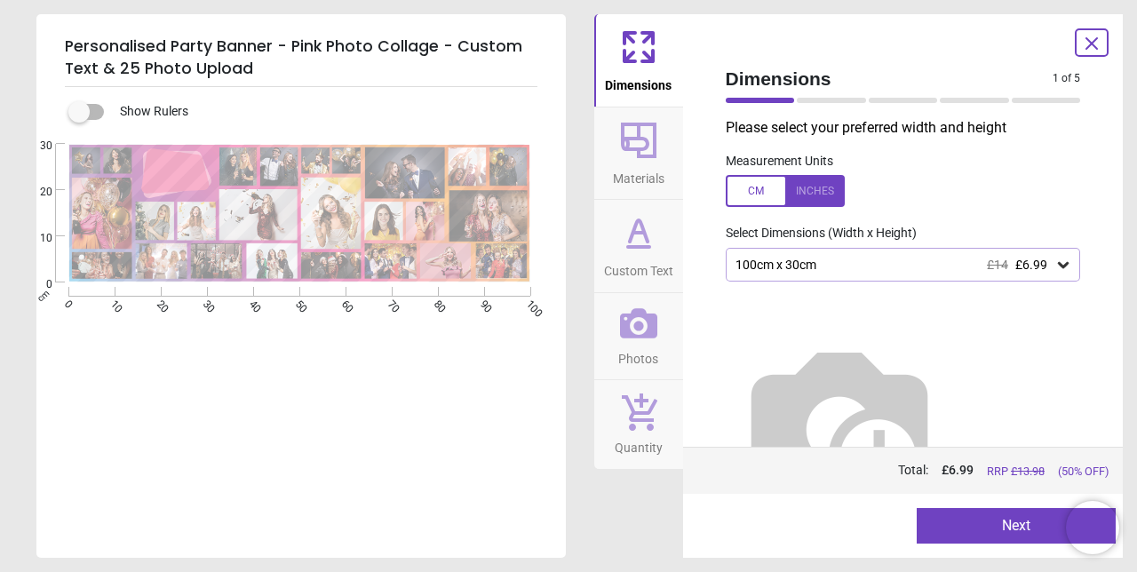
click at [638, 334] on icon at bounding box center [638, 323] width 37 height 30
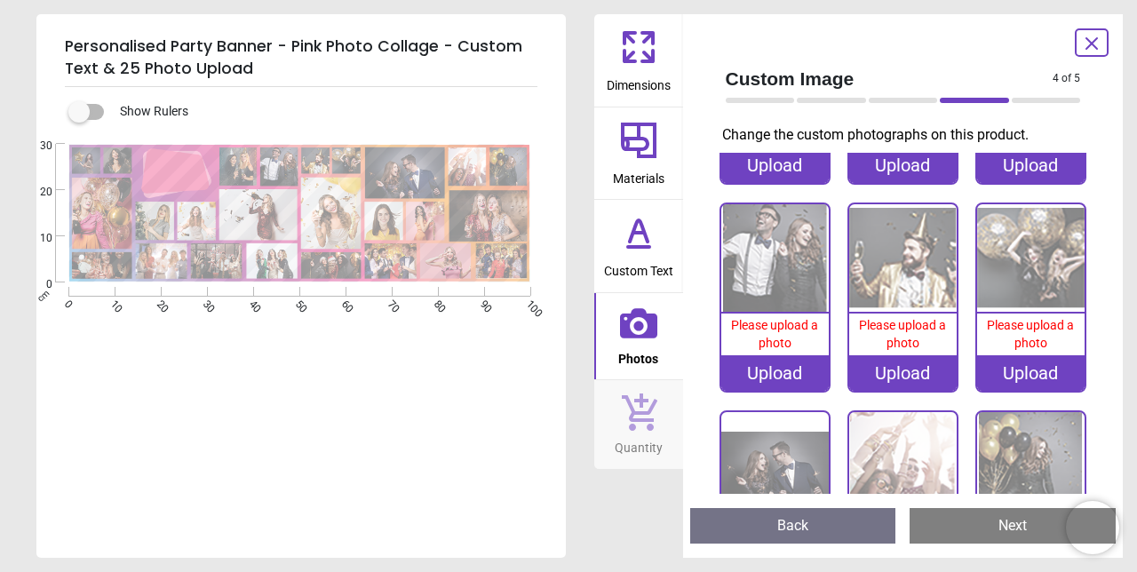
scroll to position [0, 0]
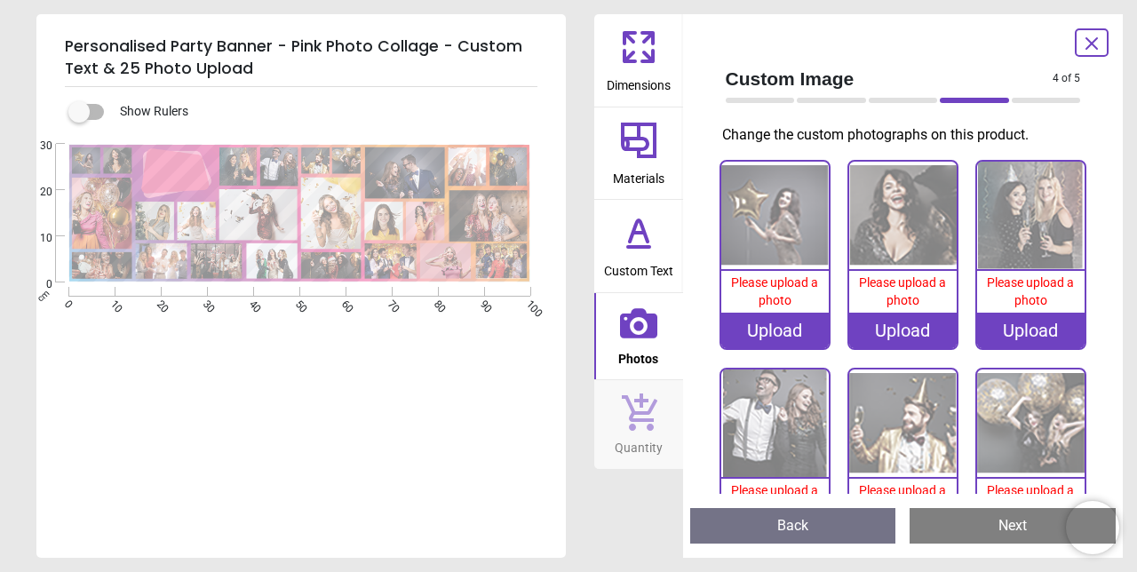
click at [642, 60] on icon at bounding box center [647, 56] width 11 height 11
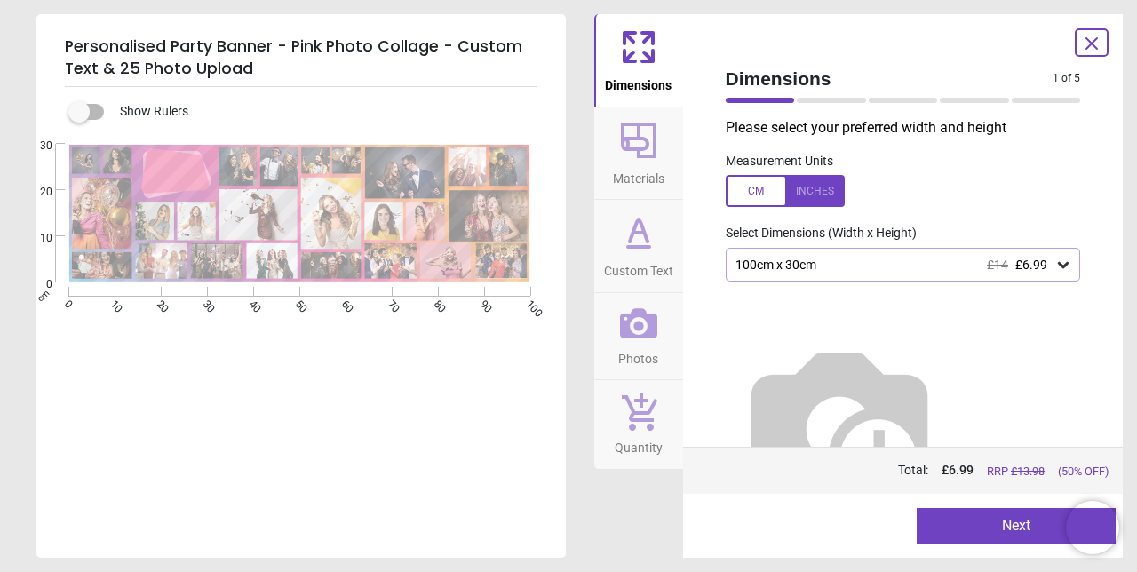
click at [806, 275] on div "100cm x 30cm £14 £6.99" at bounding box center [902, 265] width 355 height 34
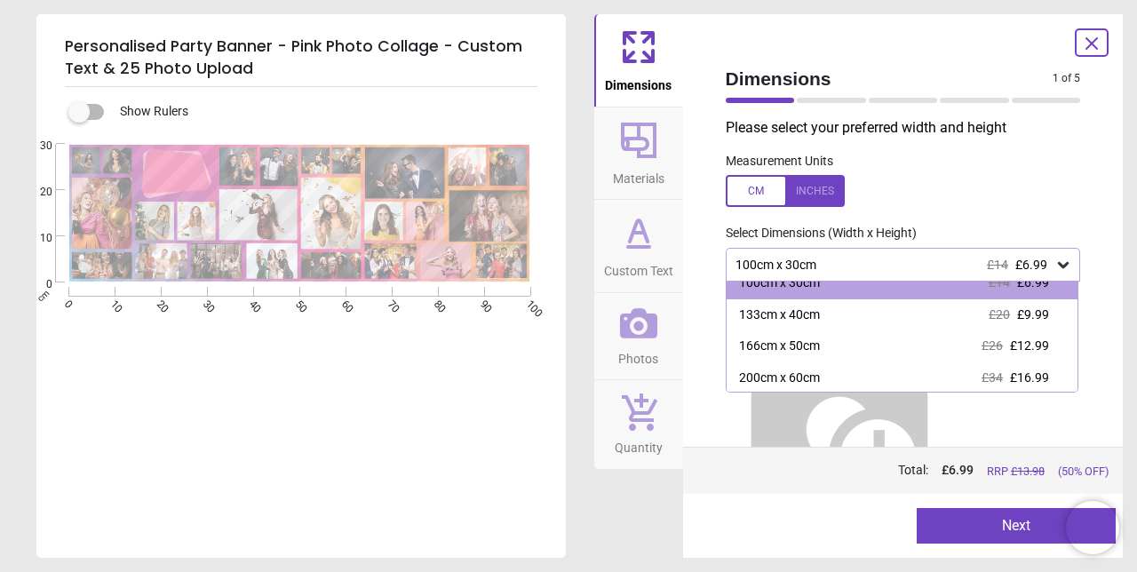
scroll to position [20, 0]
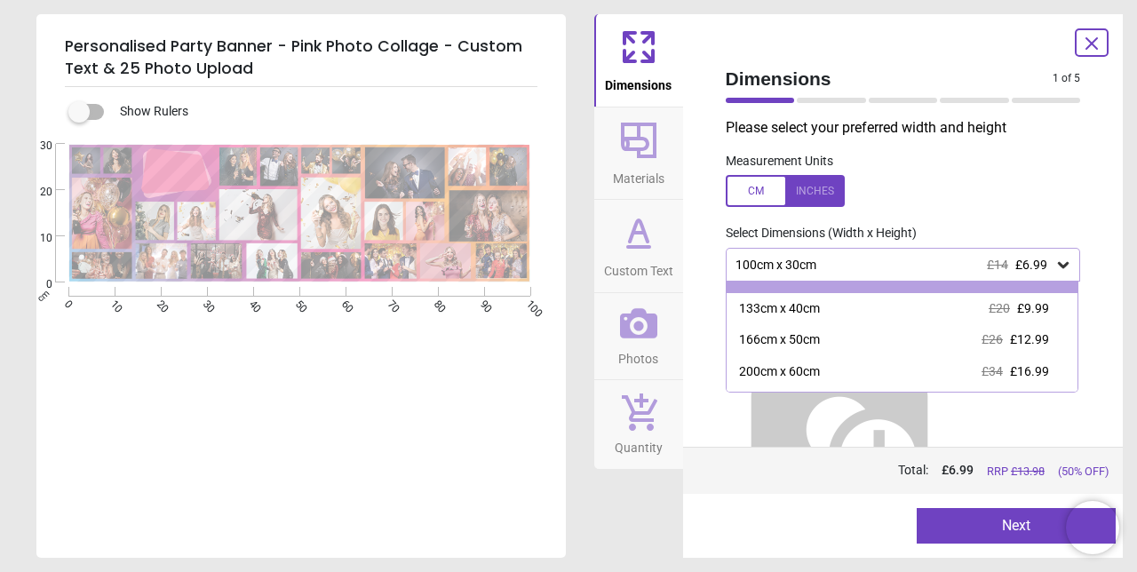
click at [792, 382] on div "200cm x 60cm £34 £16.99" at bounding box center [902, 372] width 352 height 32
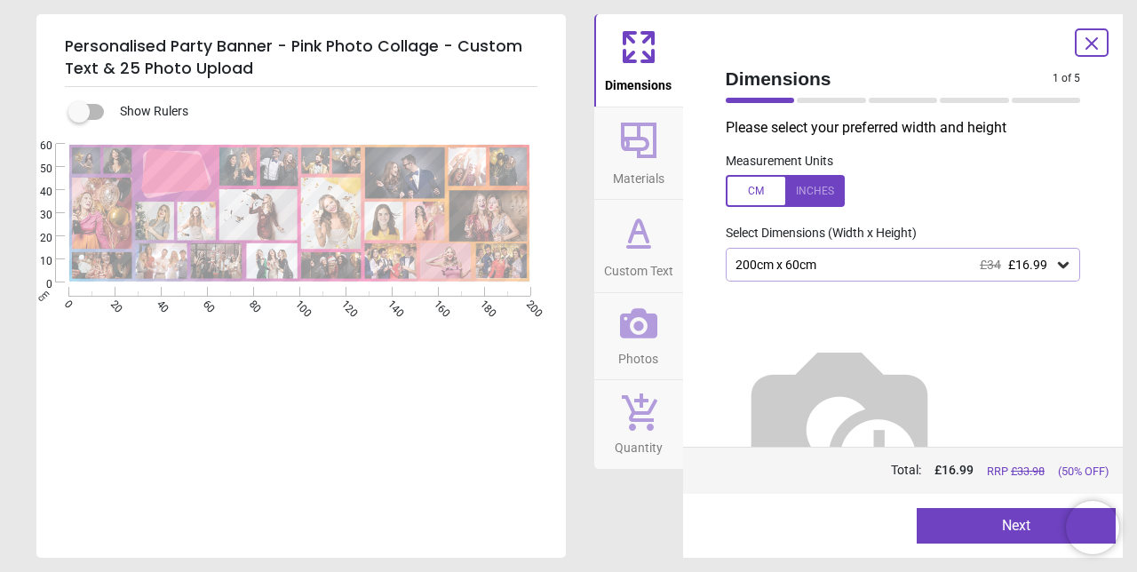
click at [641, 165] on span "Materials" at bounding box center [638, 175] width 51 height 27
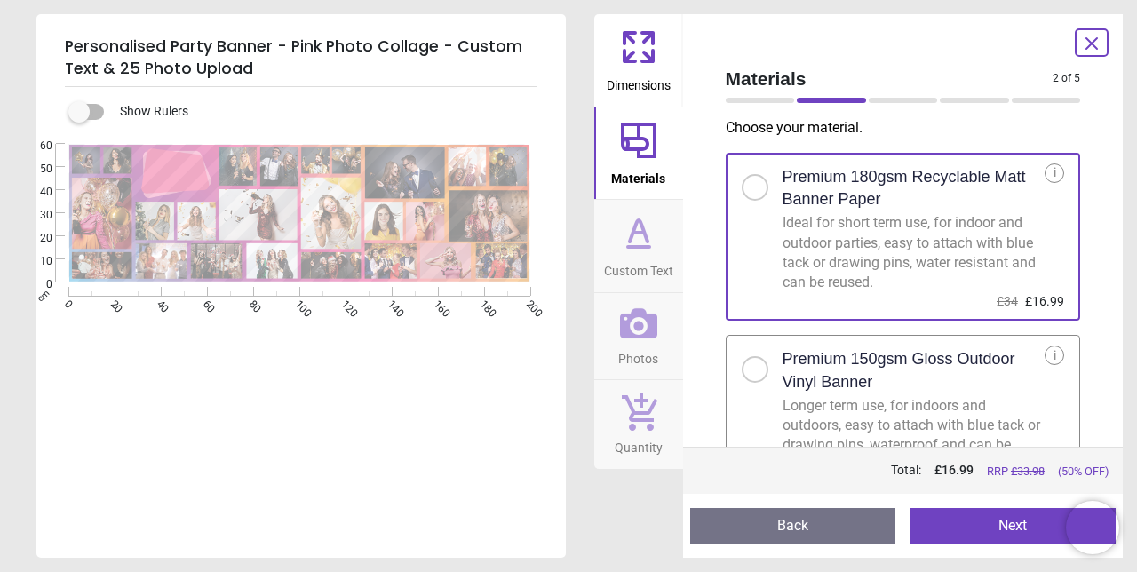
click at [816, 417] on div "Longer term use, for indoors and outdoors, easy to attach with blue tack or dra…" at bounding box center [913, 436] width 263 height 80
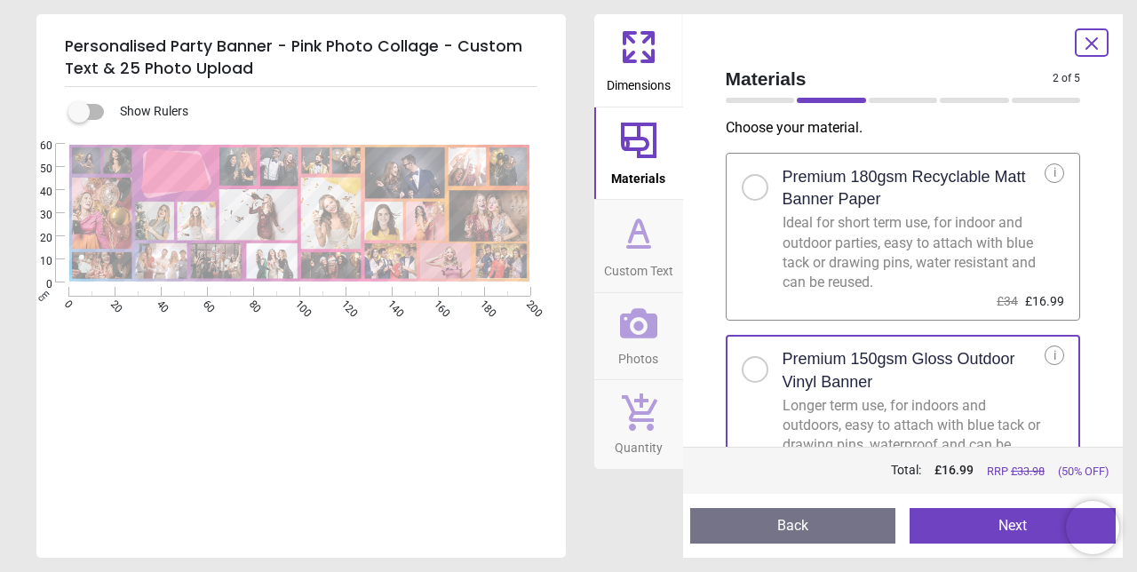
click at [646, 255] on span "Custom Text" at bounding box center [638, 267] width 69 height 27
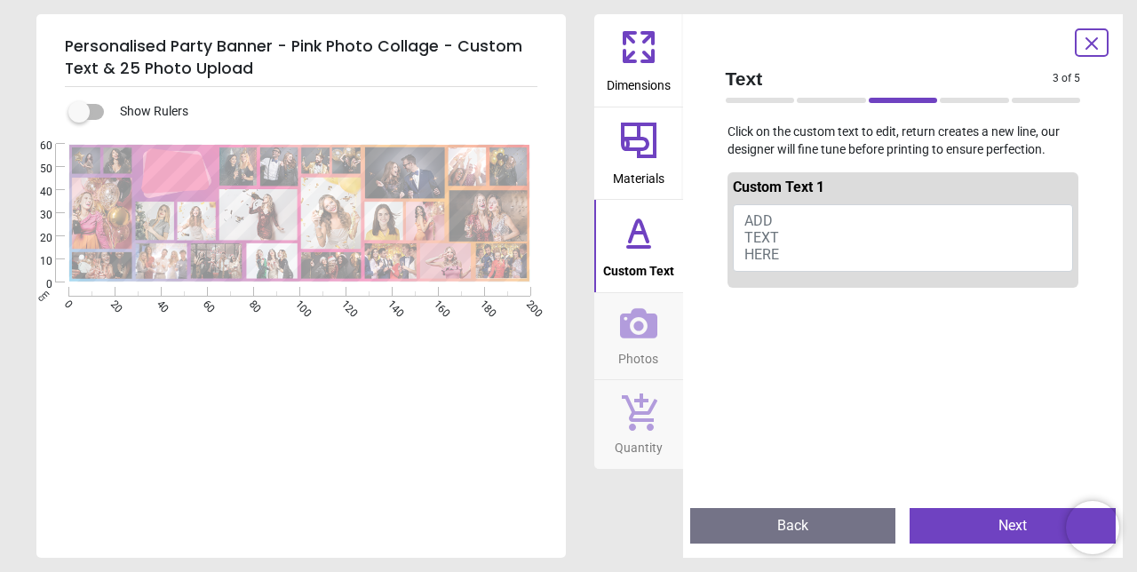
click at [858, 243] on button "ADD TEXT HERE" at bounding box center [903, 237] width 341 height 67
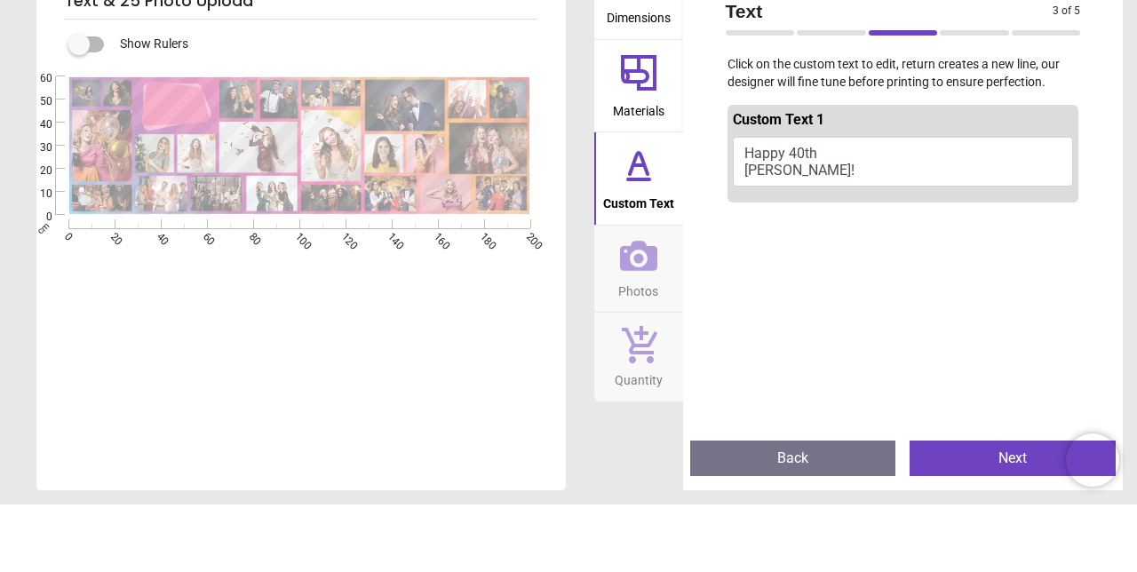
type textarea "**********"
click at [645, 331] on icon at bounding box center [638, 323] width 37 height 30
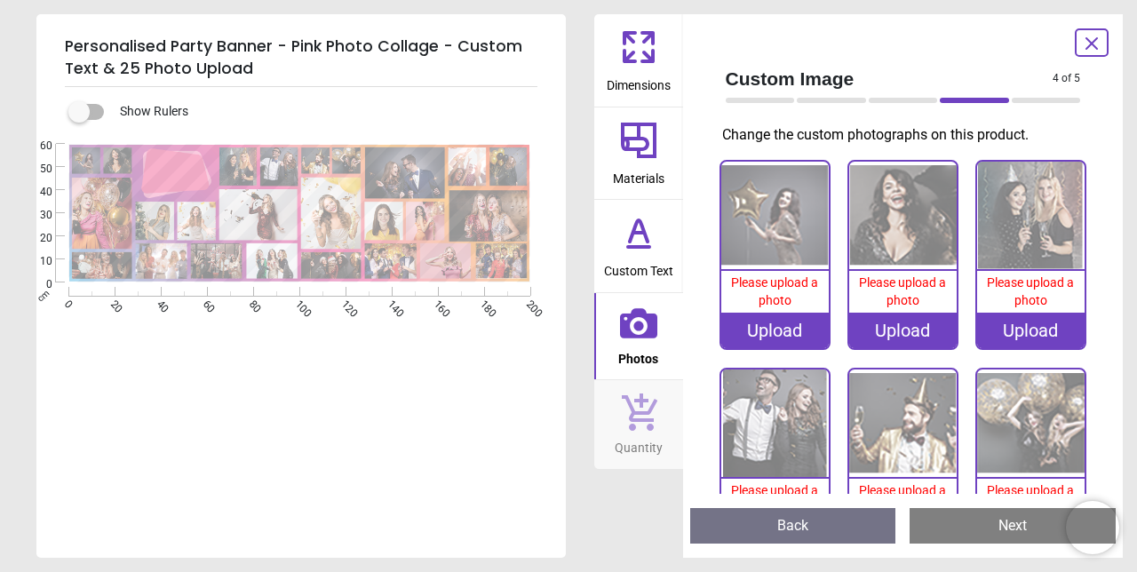
click at [786, 218] on img at bounding box center [774, 215] width 107 height 107
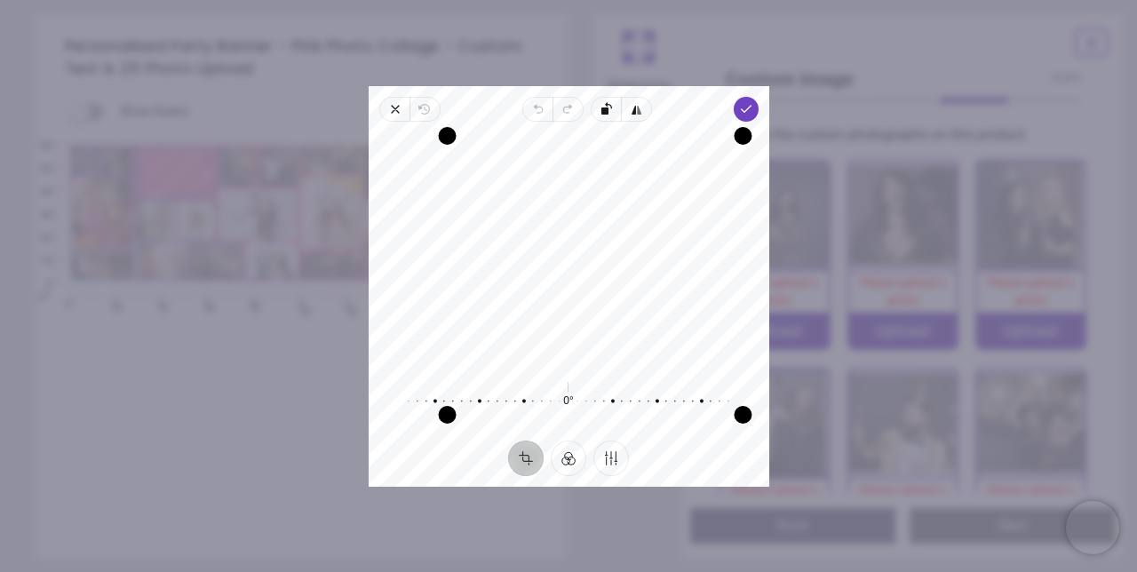
click at [750, 112] on polyline "button" at bounding box center [746, 109] width 10 height 6
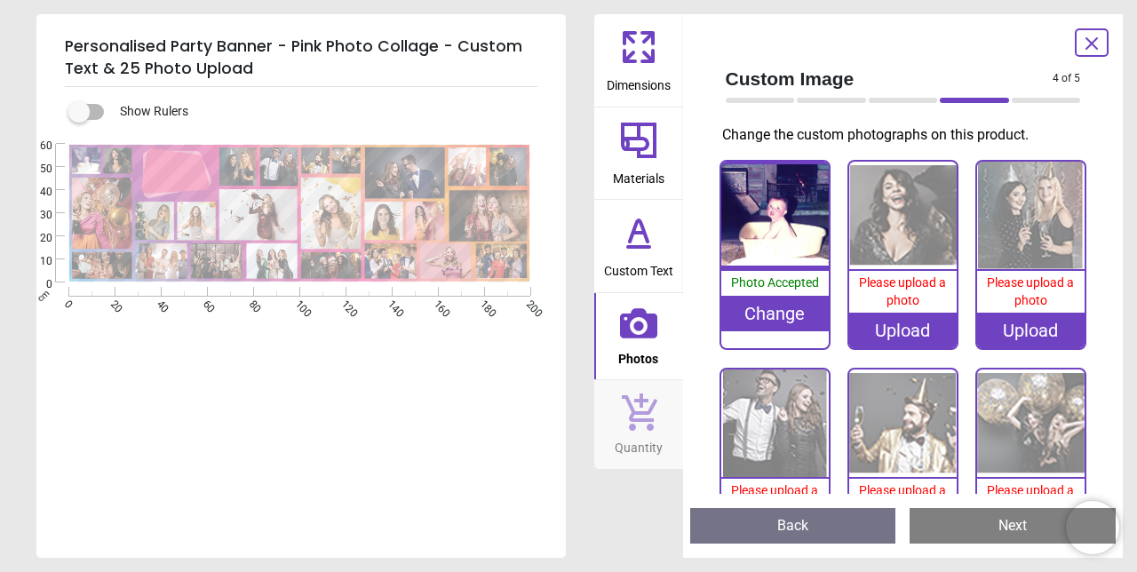
click at [921, 230] on img at bounding box center [902, 215] width 107 height 107
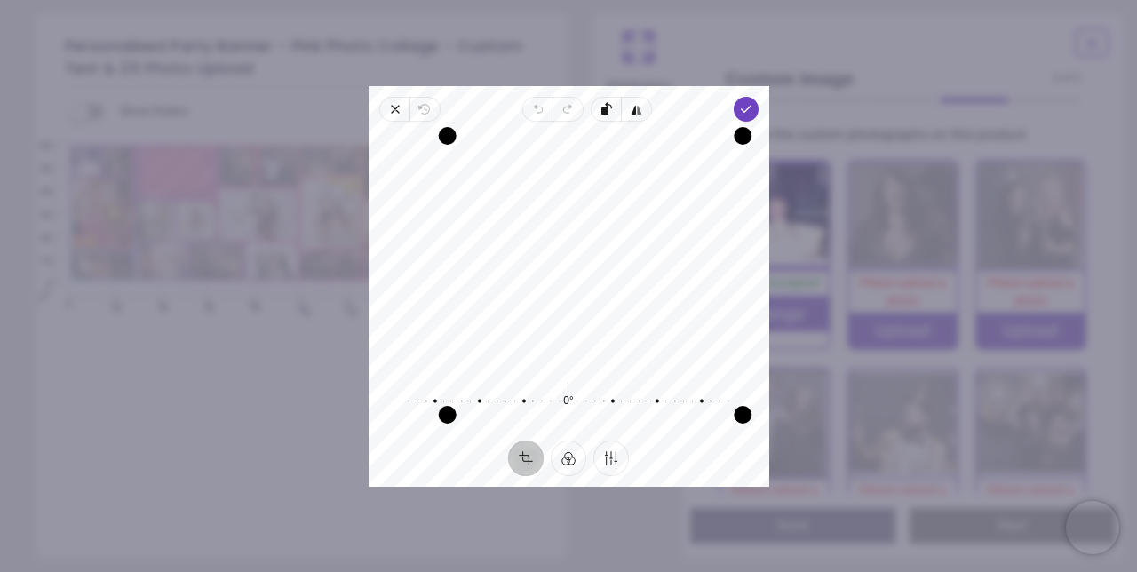
click at [757, 122] on span "Done" at bounding box center [745, 109] width 25 height 25
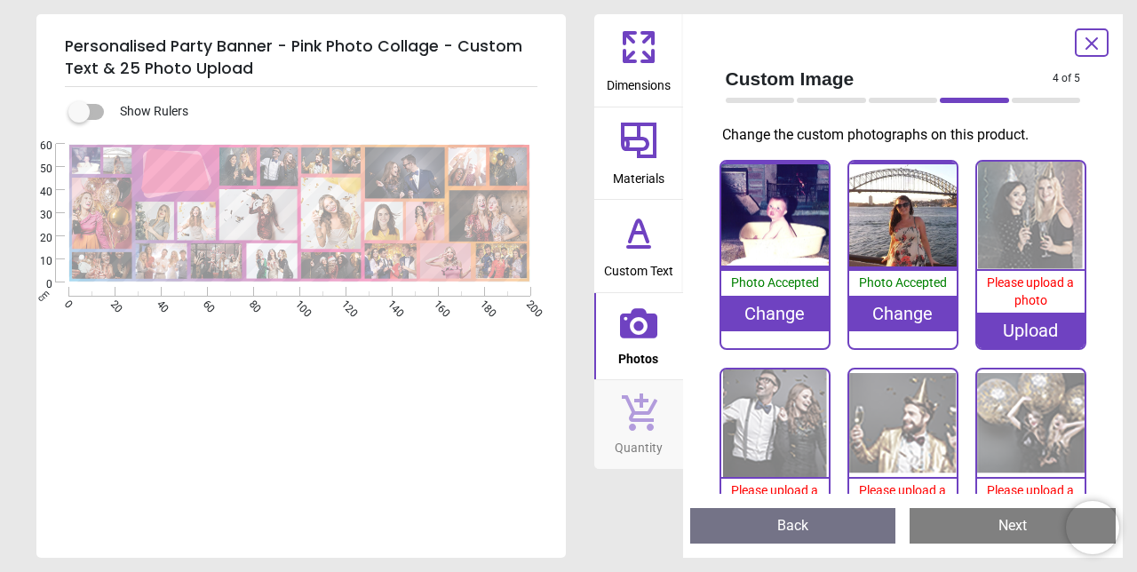
click at [1030, 236] on img at bounding box center [1030, 215] width 107 height 107
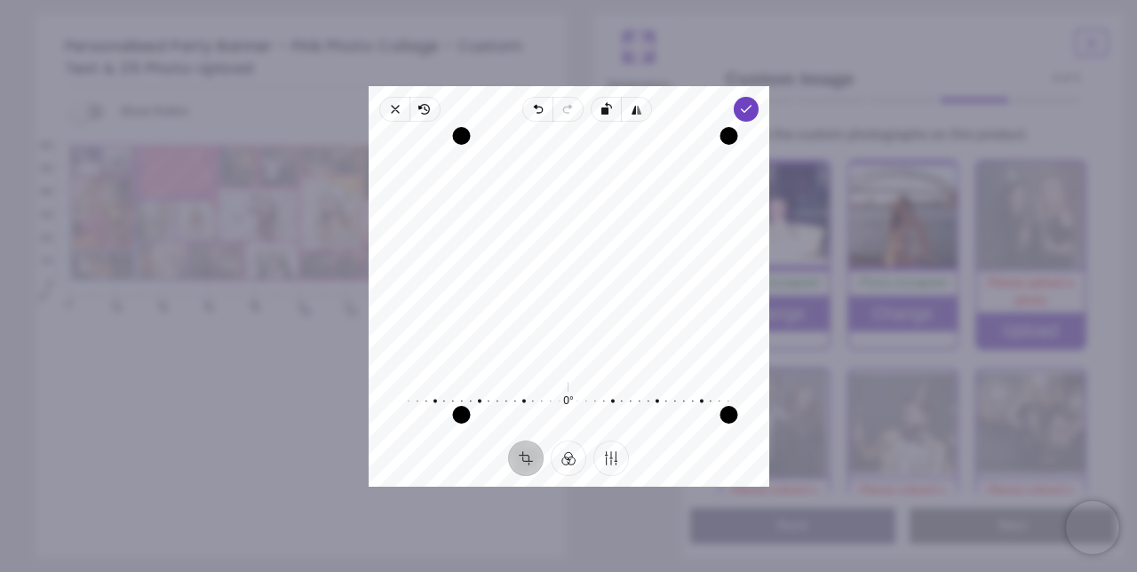
click at [750, 112] on polyline "button" at bounding box center [746, 109] width 10 height 6
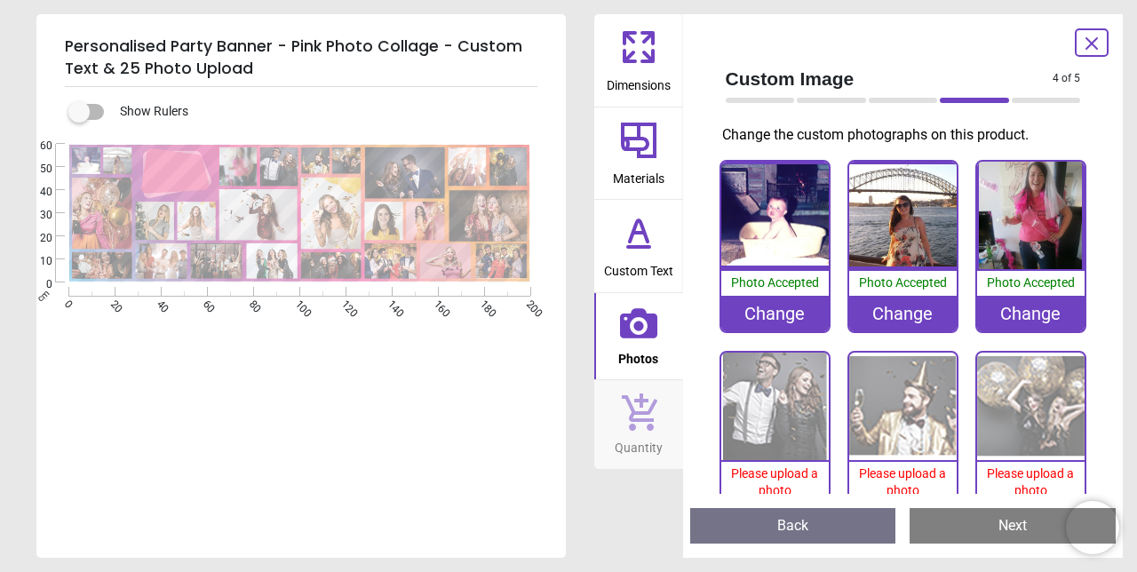
click at [789, 414] on img at bounding box center [774, 406] width 107 height 107
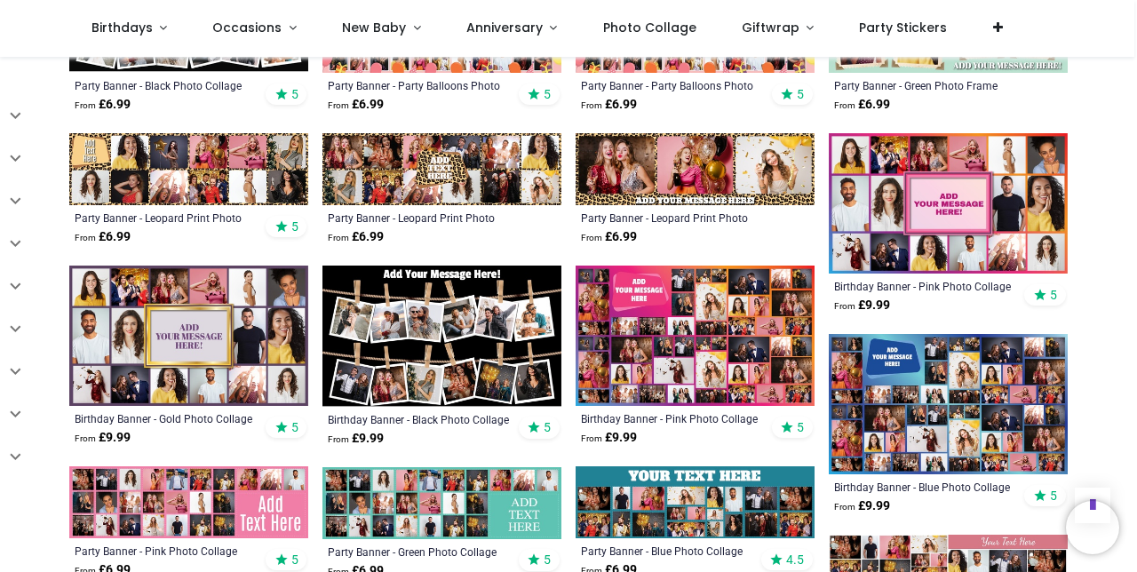
scroll to position [721, 0]
click at [721, 322] on img at bounding box center [694, 335] width 239 height 140
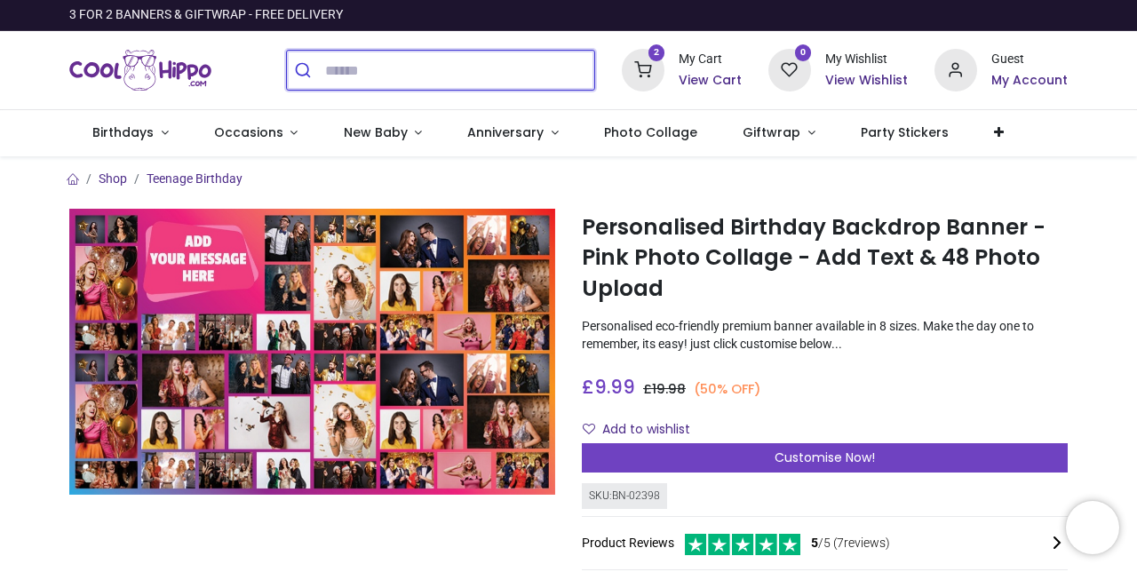
click at [463, 69] on input "search" at bounding box center [459, 70] width 269 height 39
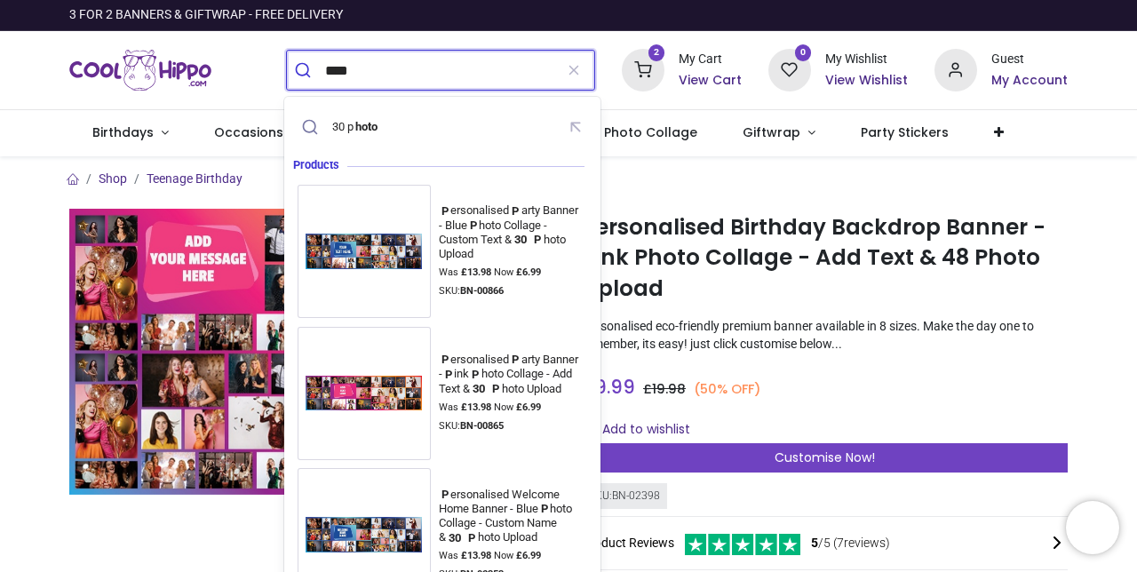
type input "****"
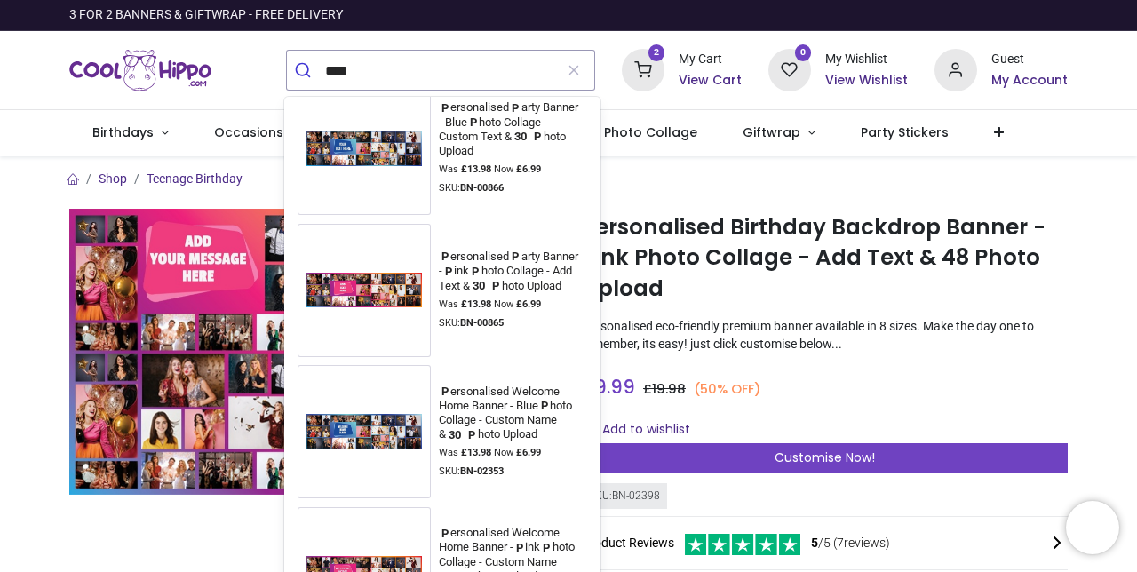
scroll to position [104, 0]
click at [366, 281] on img at bounding box center [363, 289] width 133 height 52
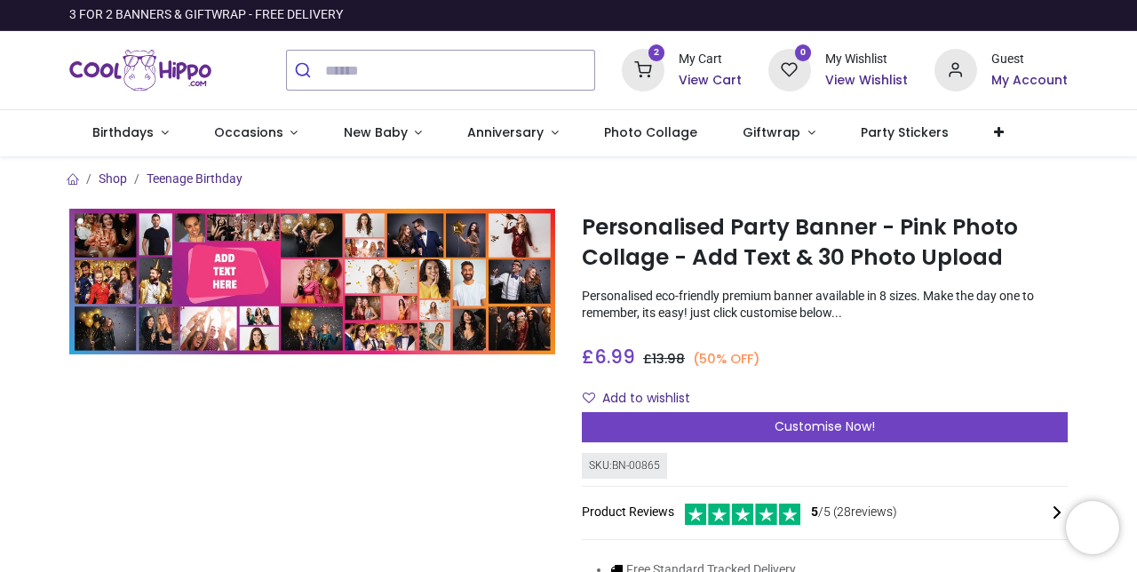
click at [840, 426] on span "Customise Now!" at bounding box center [824, 426] width 100 height 18
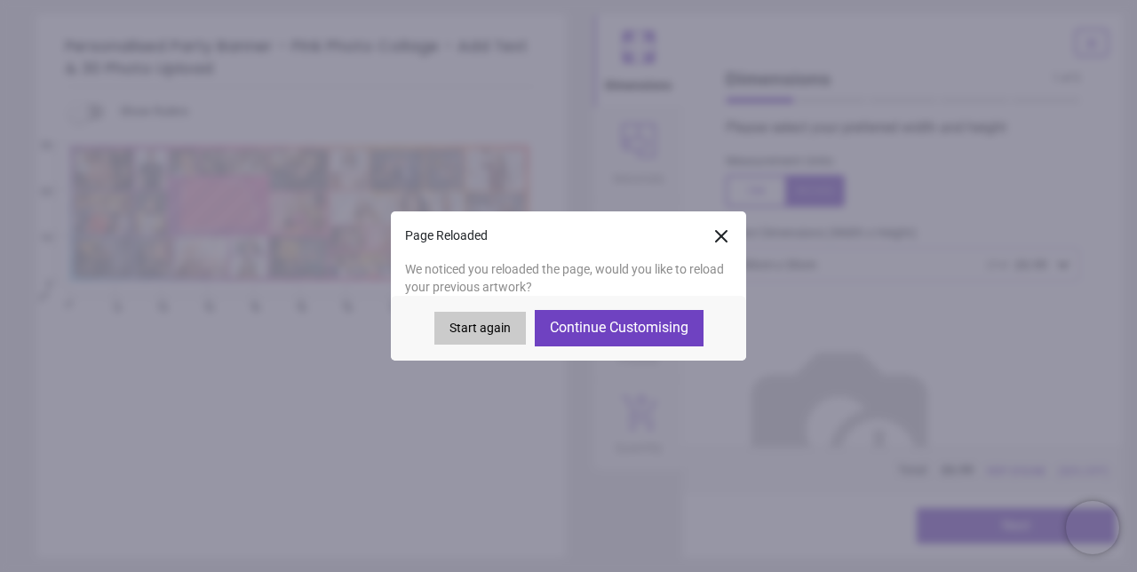
click at [629, 331] on button "Continue Customising" at bounding box center [619, 328] width 169 height 36
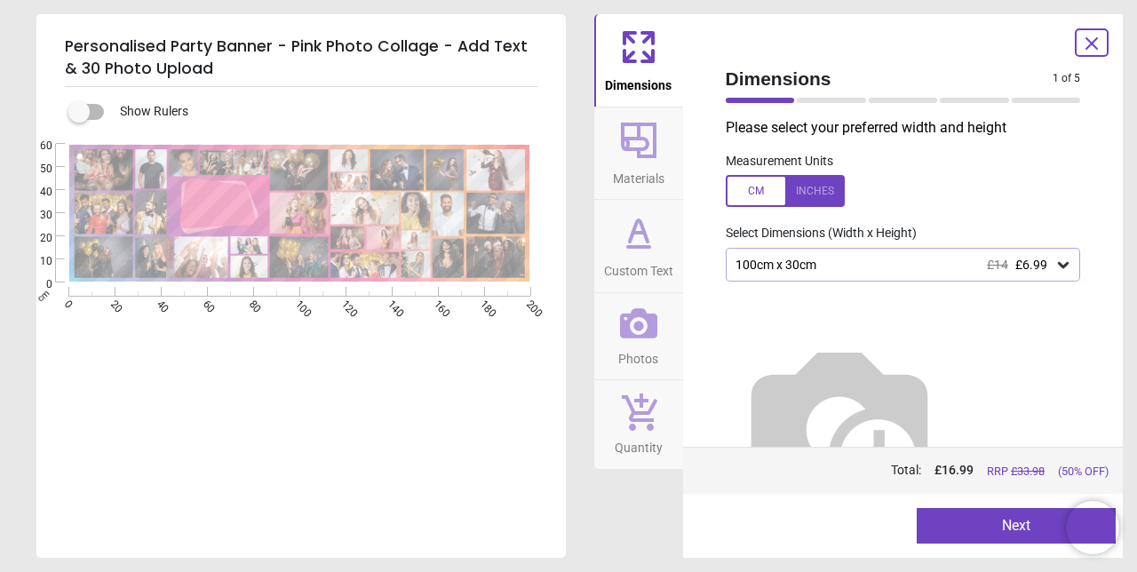
type textarea "**********"
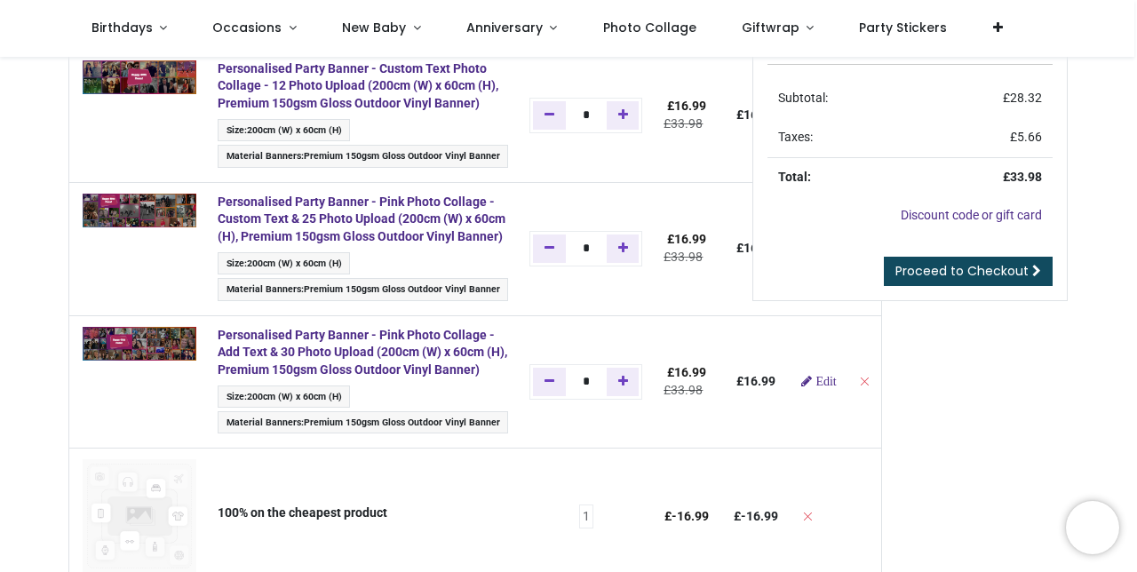
scroll to position [133, 0]
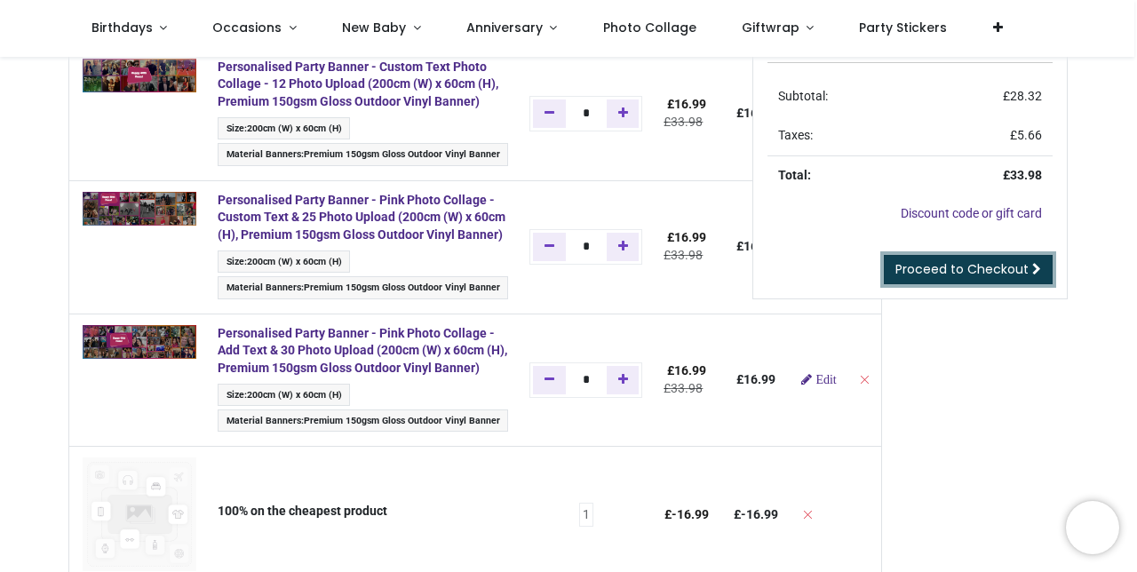
click at [990, 274] on span "Proceed to Checkout" at bounding box center [961, 269] width 133 height 18
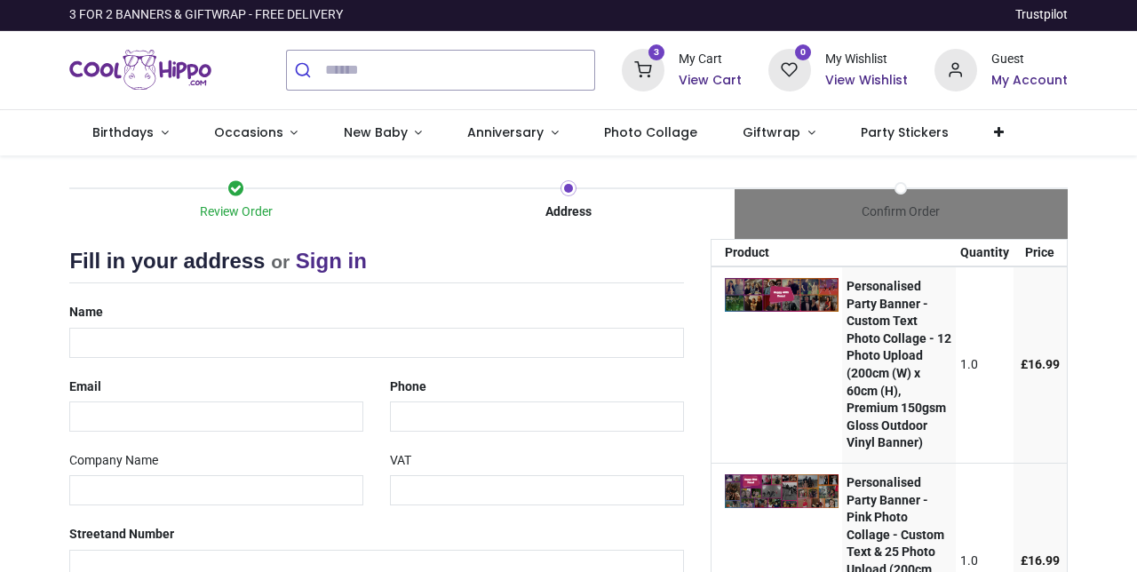
select select "***"
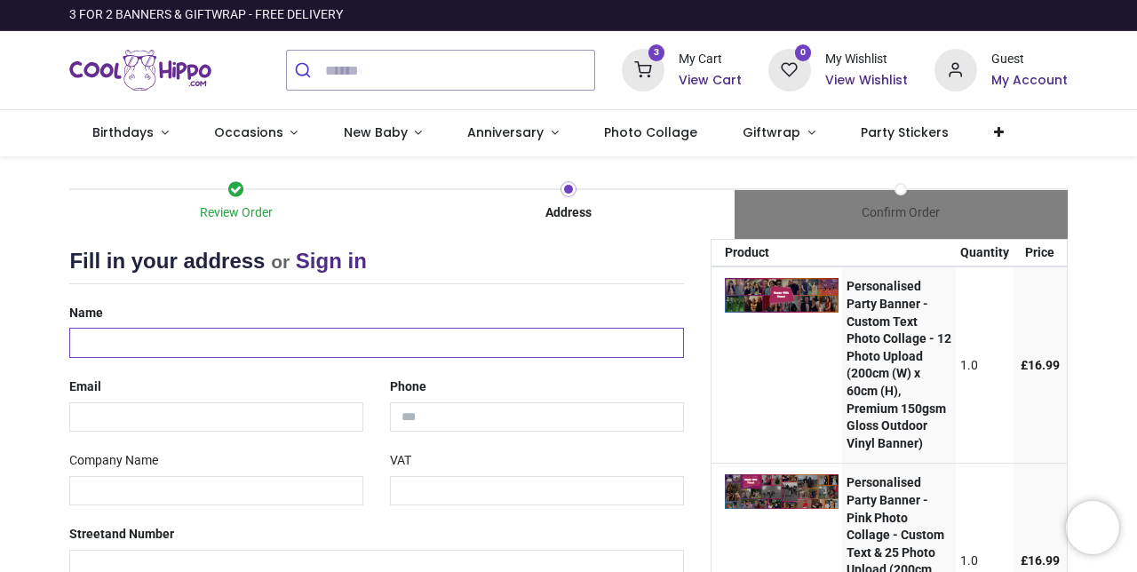
click at [239, 350] on input "text" at bounding box center [376, 343] width 614 height 30
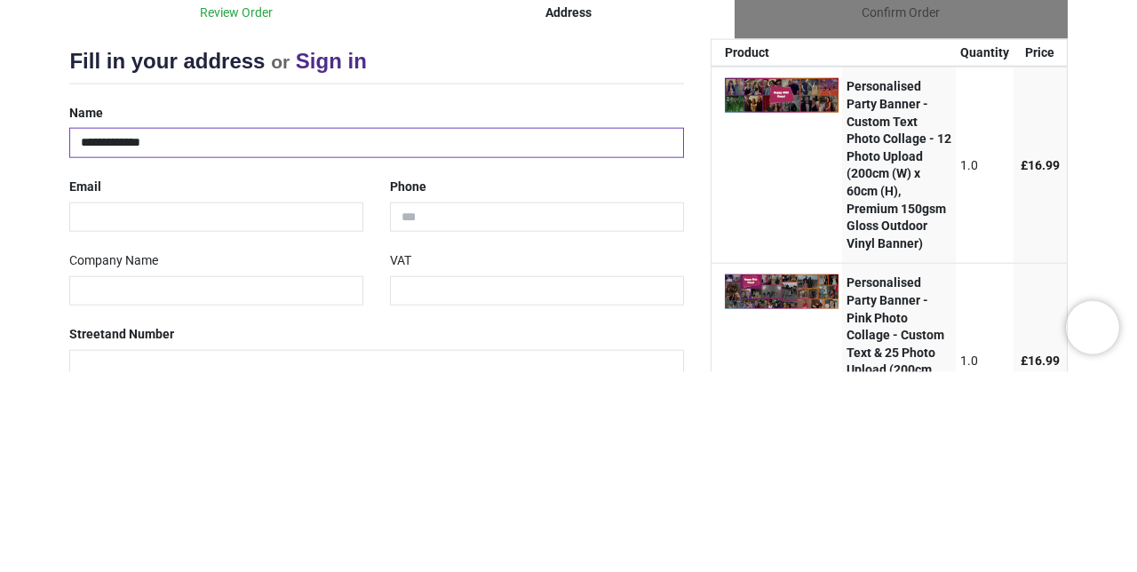
type input "**********"
click at [264, 410] on input "email" at bounding box center [216, 417] width 294 height 30
type input "**********"
click at [499, 412] on input "tel" at bounding box center [537, 417] width 294 height 30
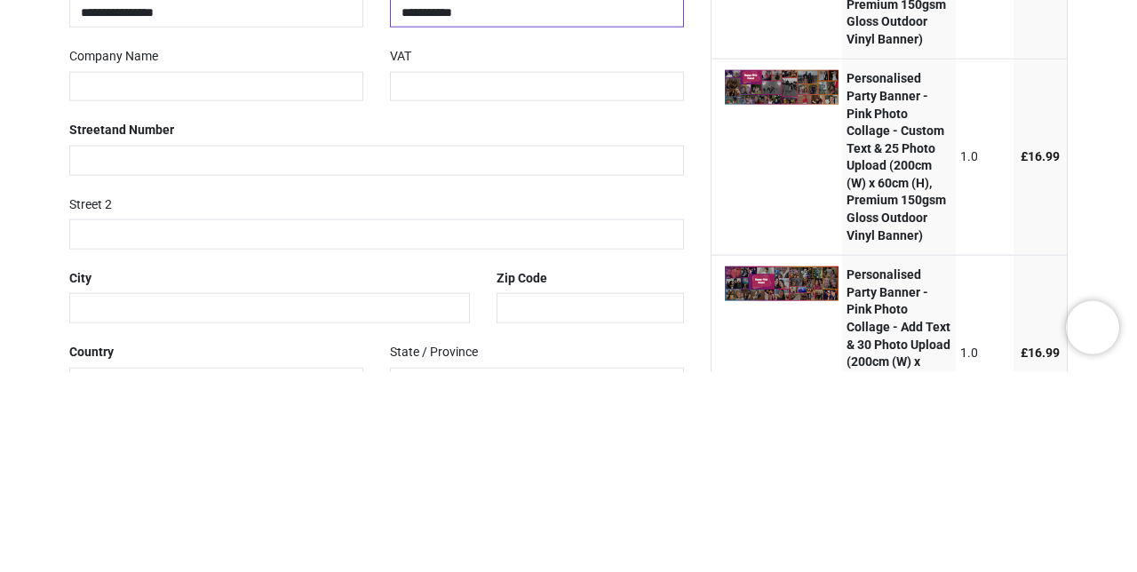
scroll to position [206, 0]
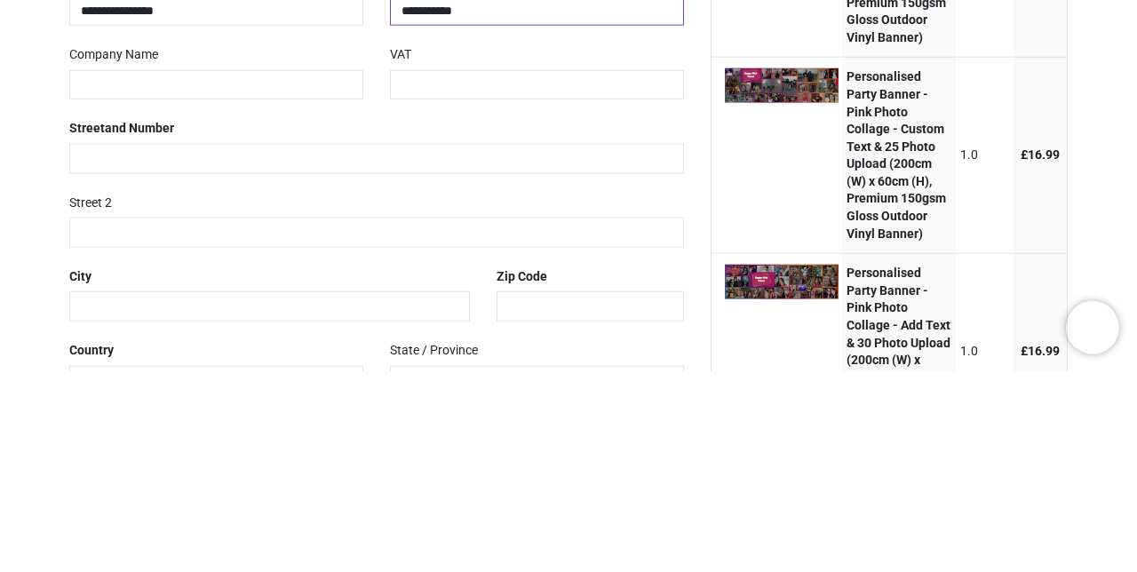
type input "**********"
click at [430, 360] on input "text" at bounding box center [376, 359] width 614 height 30
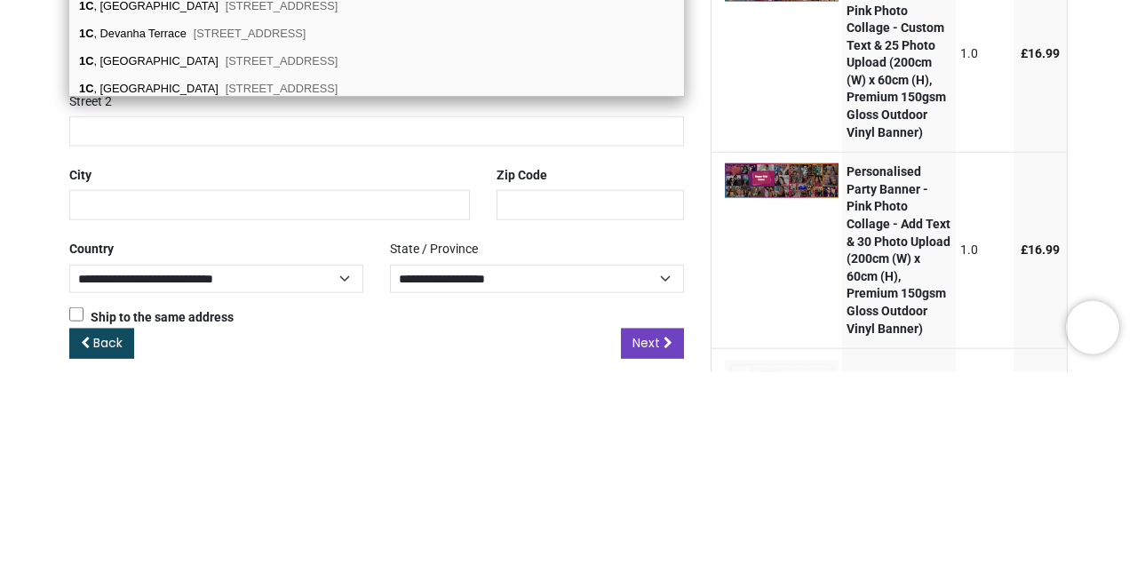
scroll to position [332, 0]
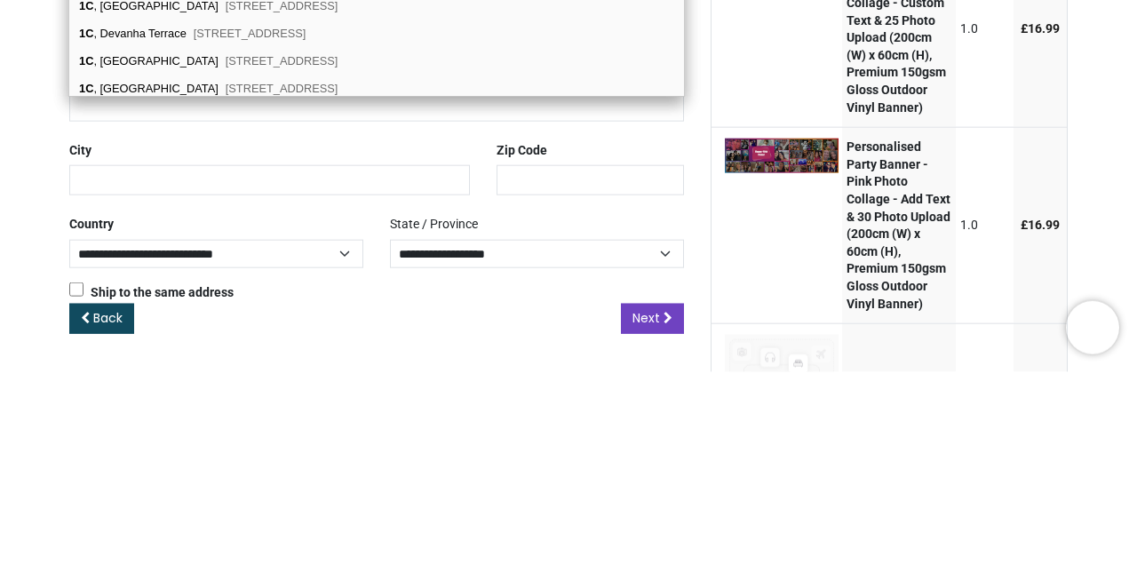
type input "***"
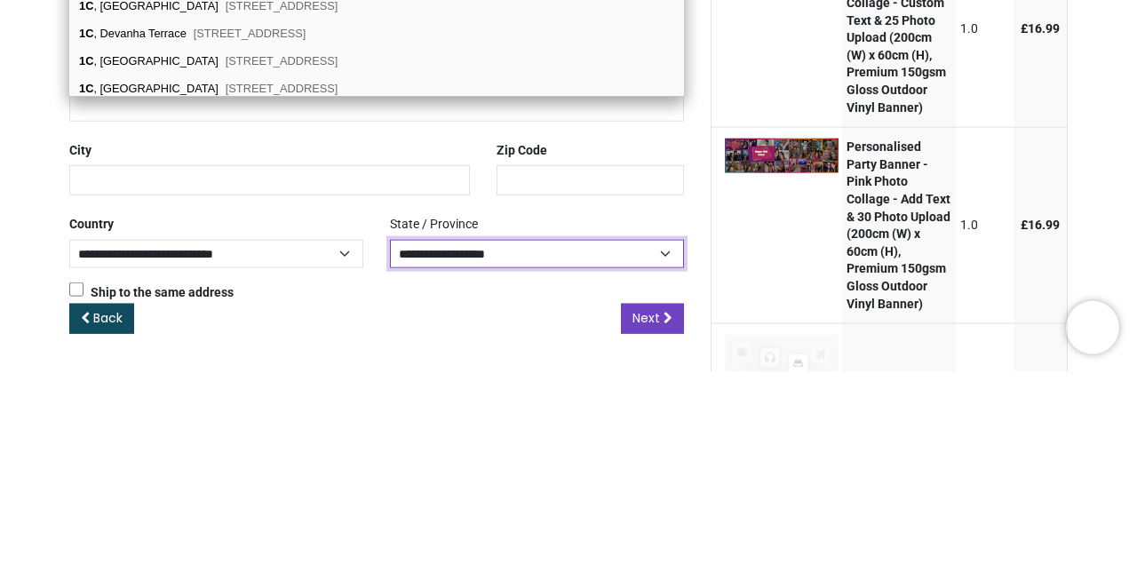
click at [507, 446] on select "**********" at bounding box center [537, 454] width 294 height 29
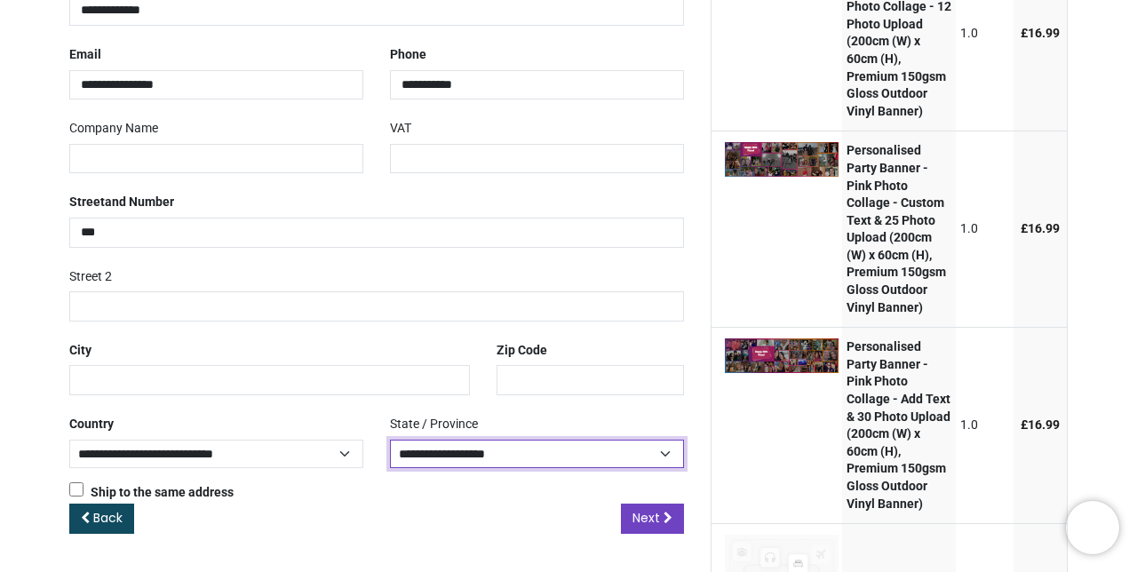
select select "***"
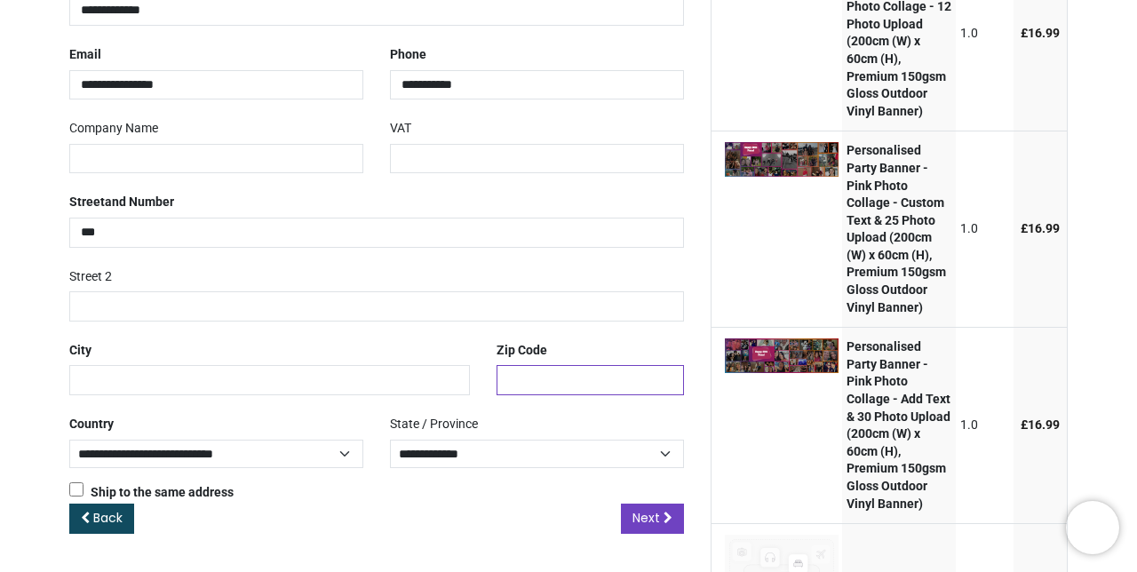
click at [552, 376] on input "text" at bounding box center [589, 380] width 186 height 30
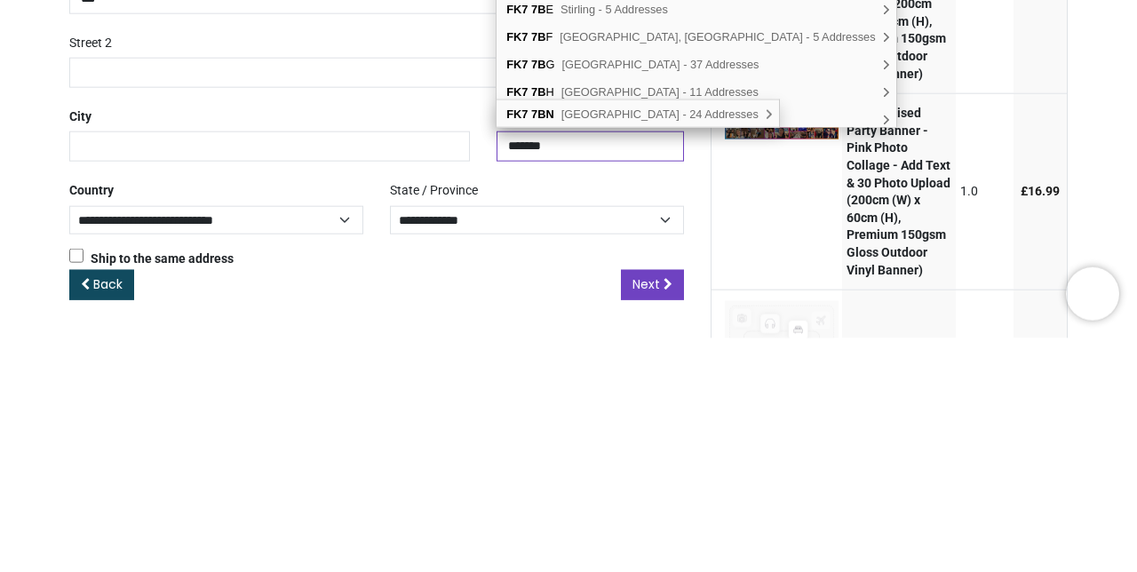
type input "*******"
click at [729, 355] on div "FK7 7BN Main Street, Stirling - 24 Addresses , There are multiple address optio…" at bounding box center [636, 347] width 281 height 27
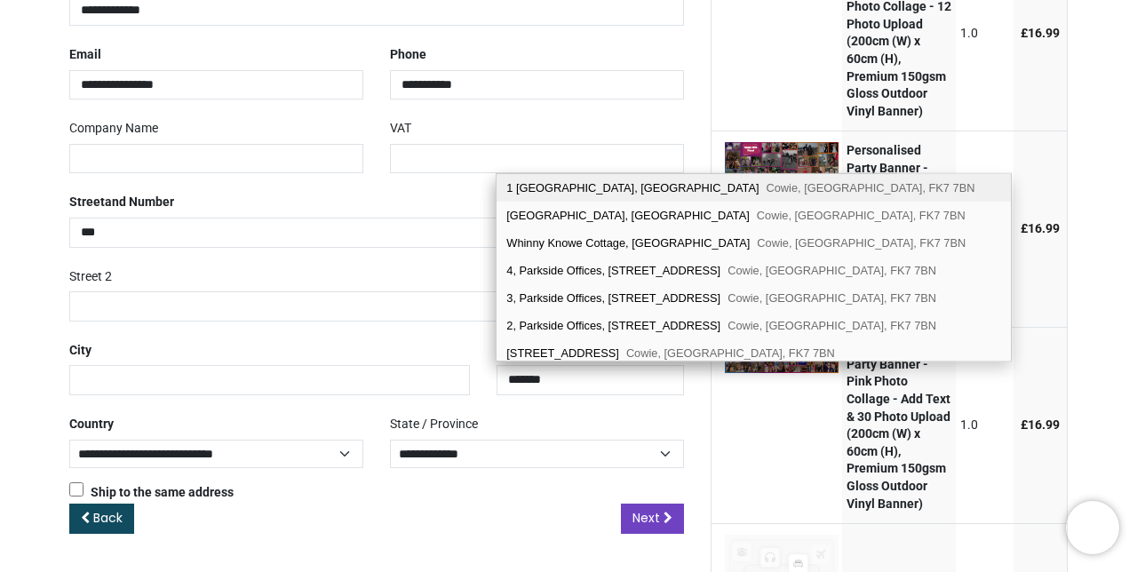
click at [638, 192] on div "1 Cowie Parish Church, Main Street Cowie, Stirling, FK7 7BN" at bounding box center [752, 188] width 513 height 28
type input "**********"
type input "*****"
select select "***"
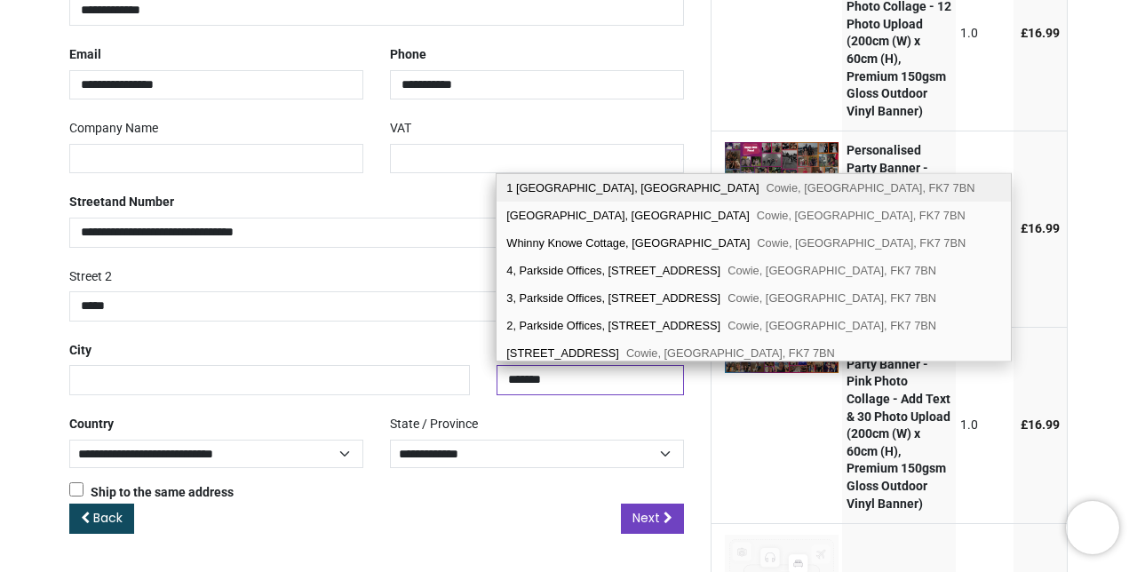
type input "********"
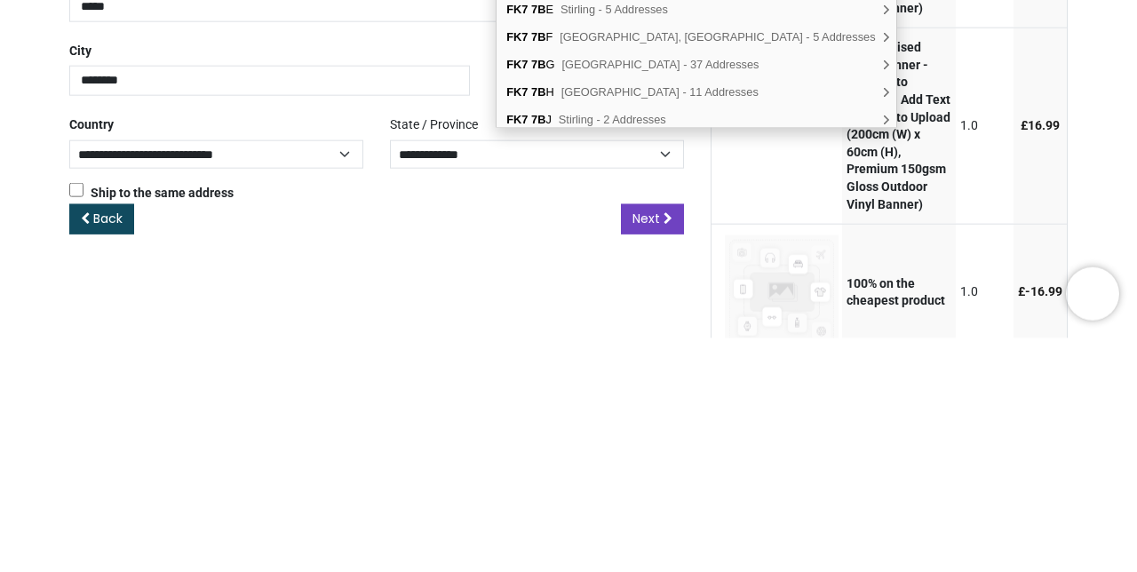
scroll to position [395, 0]
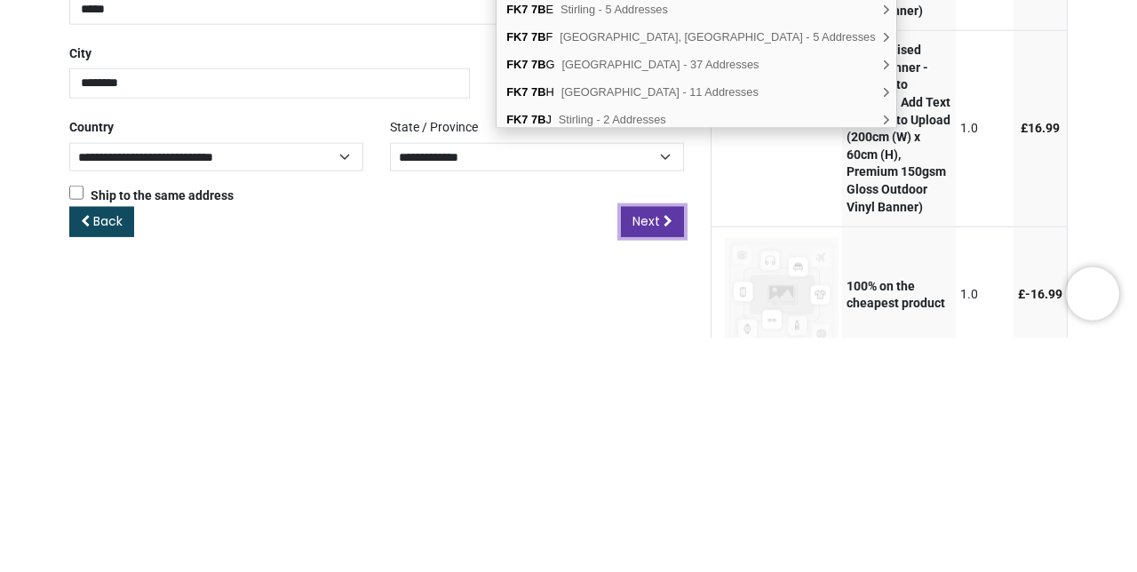
click at [650, 448] on span "Next" at bounding box center [646, 455] width 28 height 18
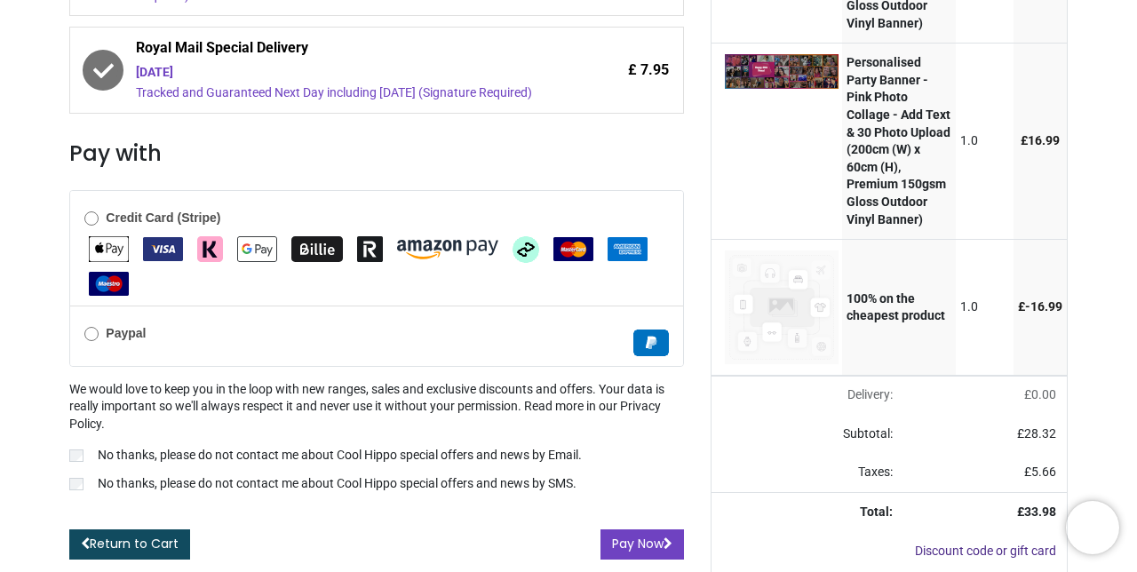
scroll to position [641, 0]
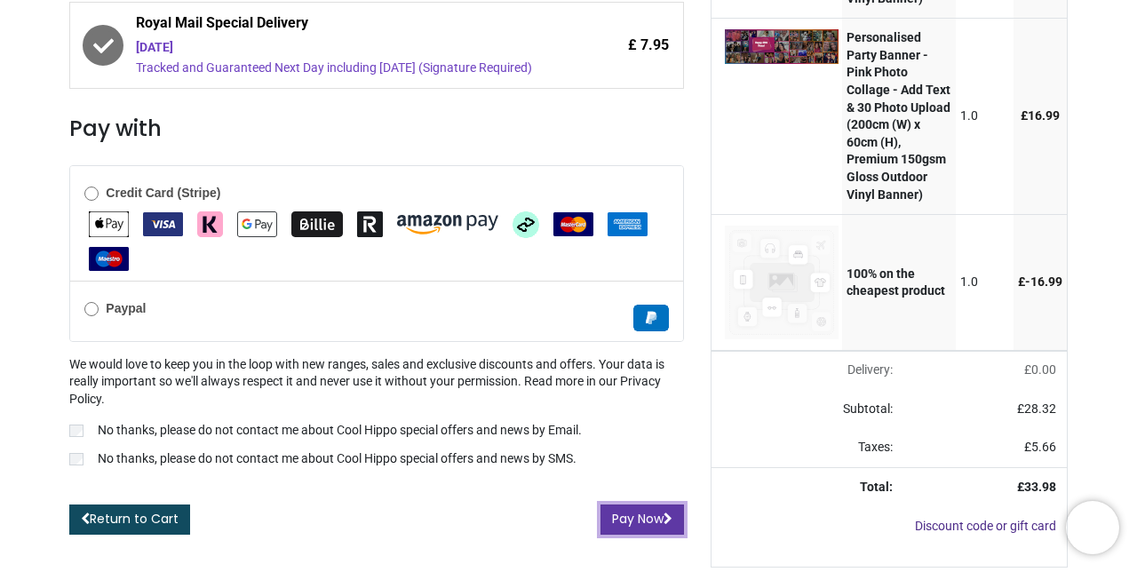
click at [638, 535] on button "Pay Now" at bounding box center [641, 519] width 83 height 30
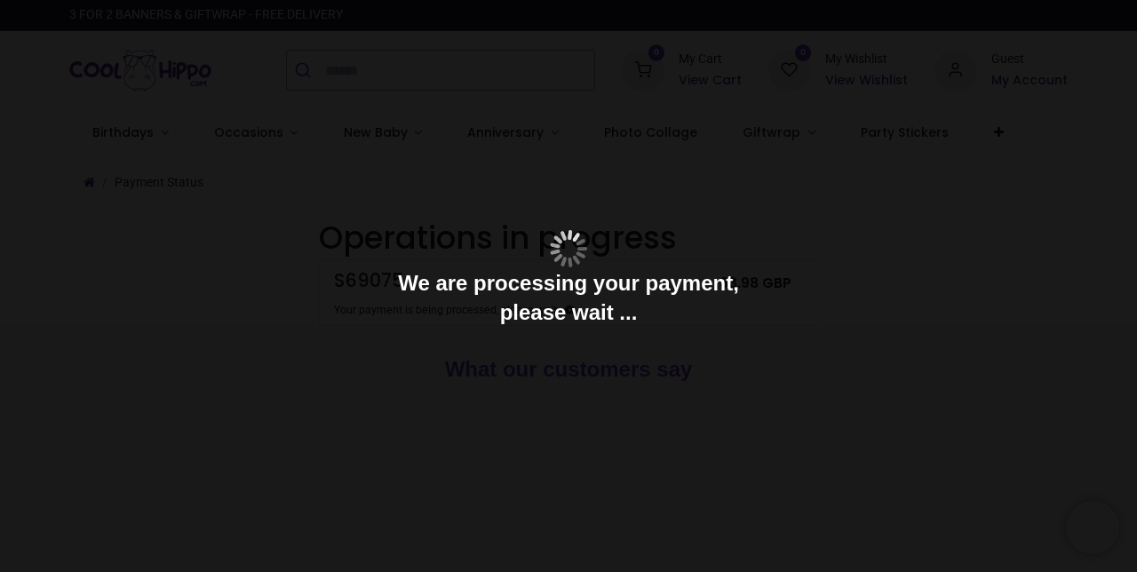
click at [55, 238] on div at bounding box center [568, 286] width 1137 height 572
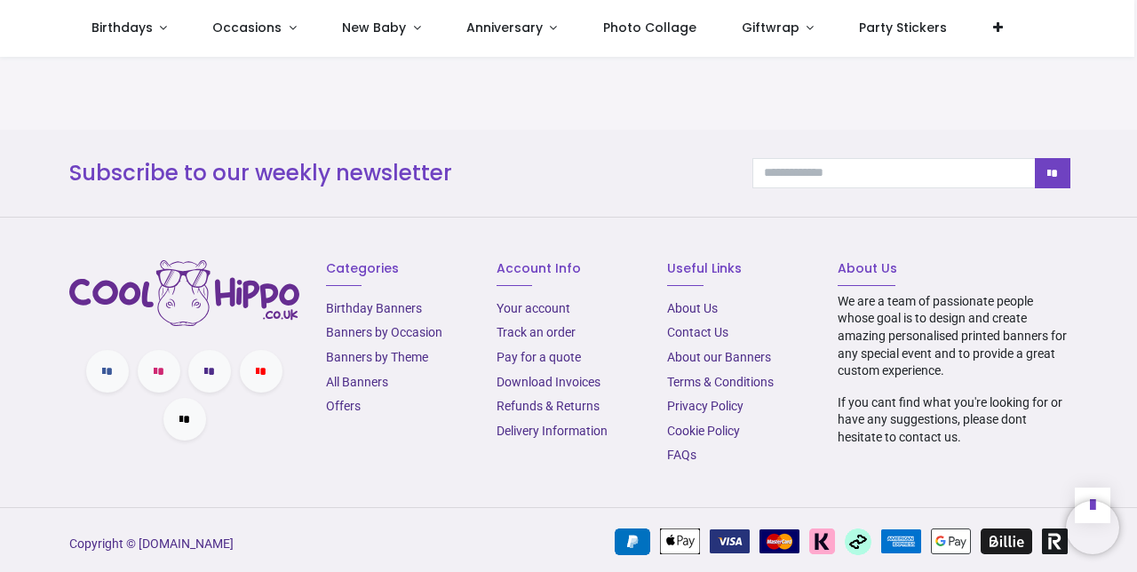
scroll to position [1403, 0]
